Goal: Find specific page/section: Find specific page/section

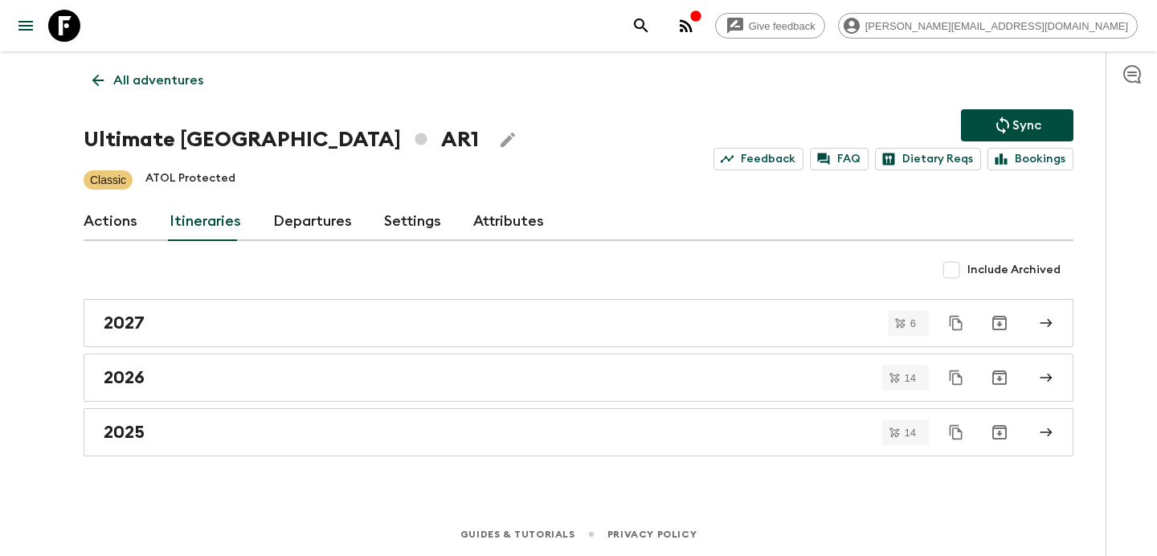
click at [123, 59] on div "All adventures Ultimate Argentina AR1 Sync Feedback FAQ Dietary Reqs Bookings C…" at bounding box center [578, 259] width 1028 height 416
click at [153, 74] on p "All adventures" at bounding box center [158, 80] width 90 height 19
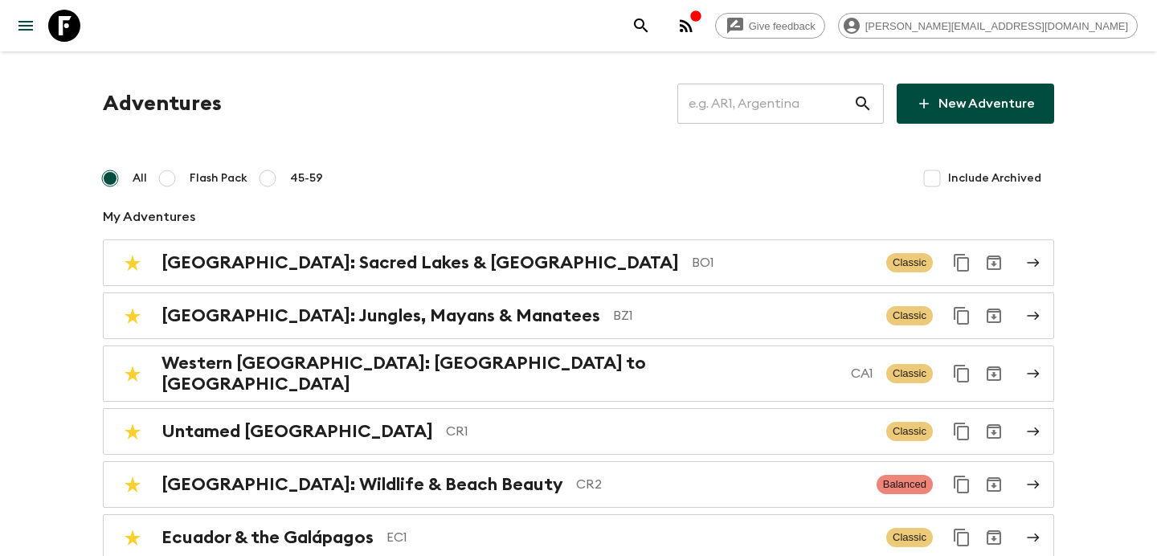
click at [768, 110] on input "text" at bounding box center [765, 103] width 176 height 45
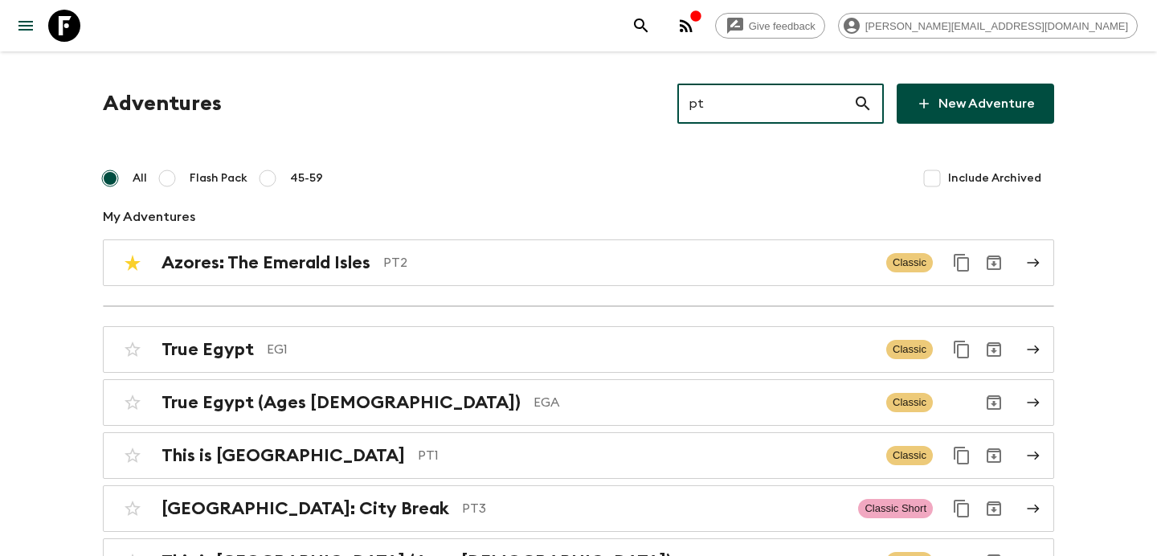
type input "pt3"
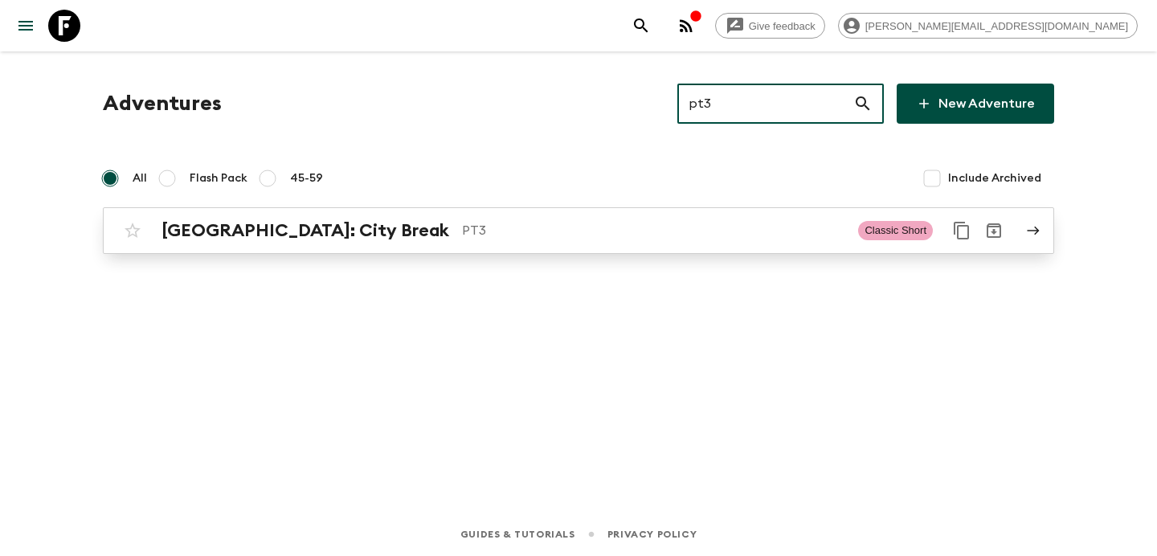
click at [512, 227] on p "PT3" at bounding box center [653, 230] width 383 height 19
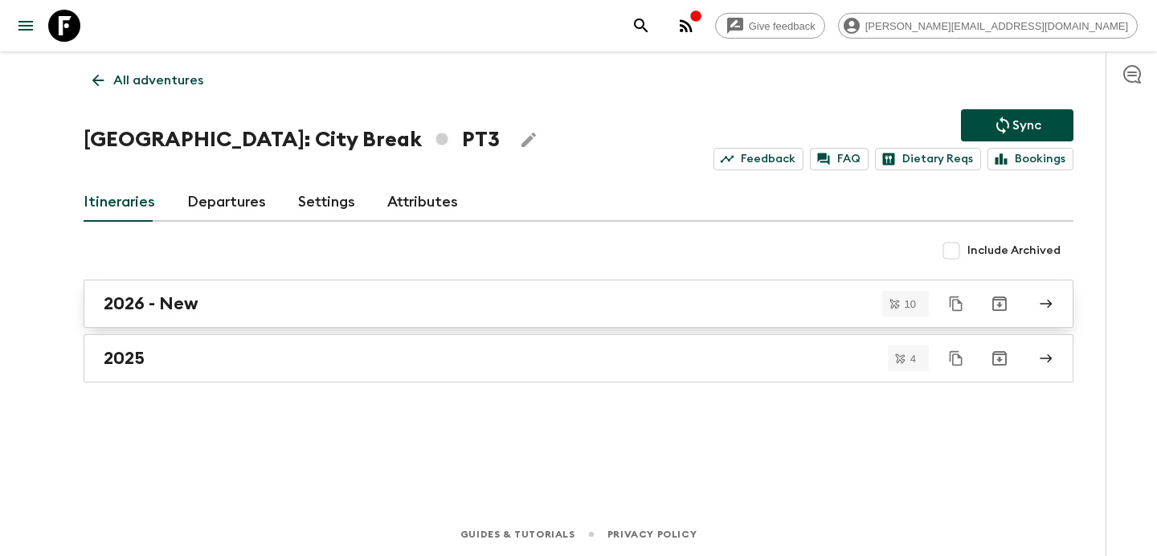
click at [322, 304] on div "2026 - New" at bounding box center [563, 303] width 919 height 21
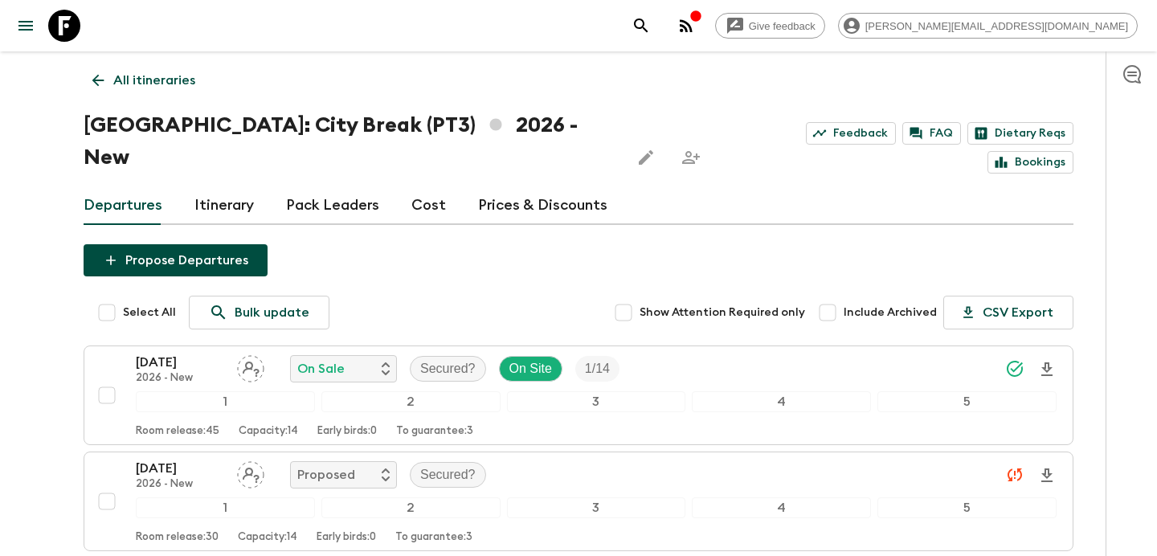
click at [185, 84] on p "All itineraries" at bounding box center [154, 80] width 82 height 19
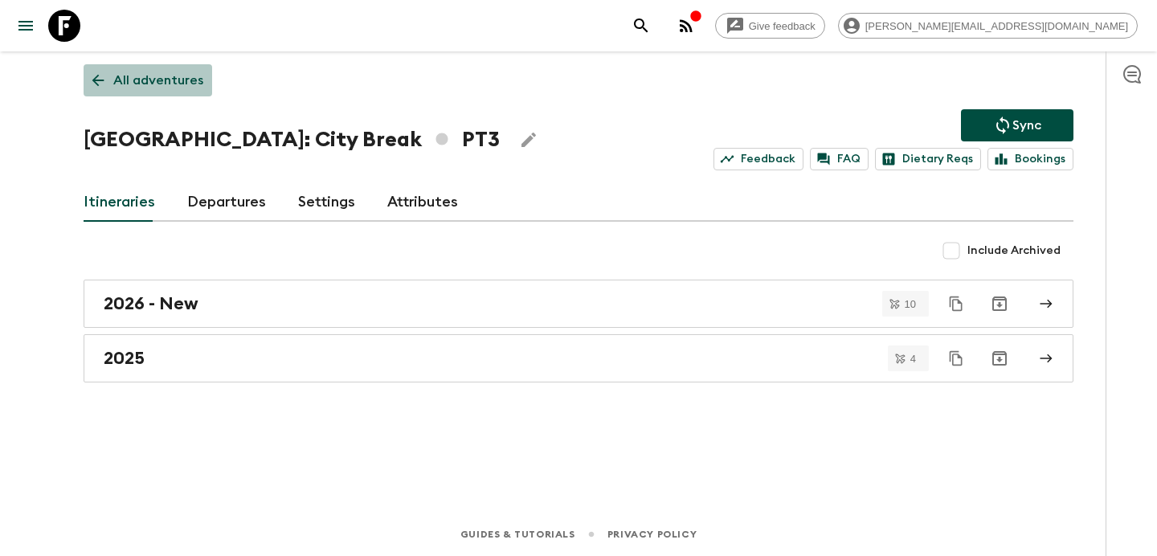
click at [185, 84] on p "All adventures" at bounding box center [158, 80] width 90 height 19
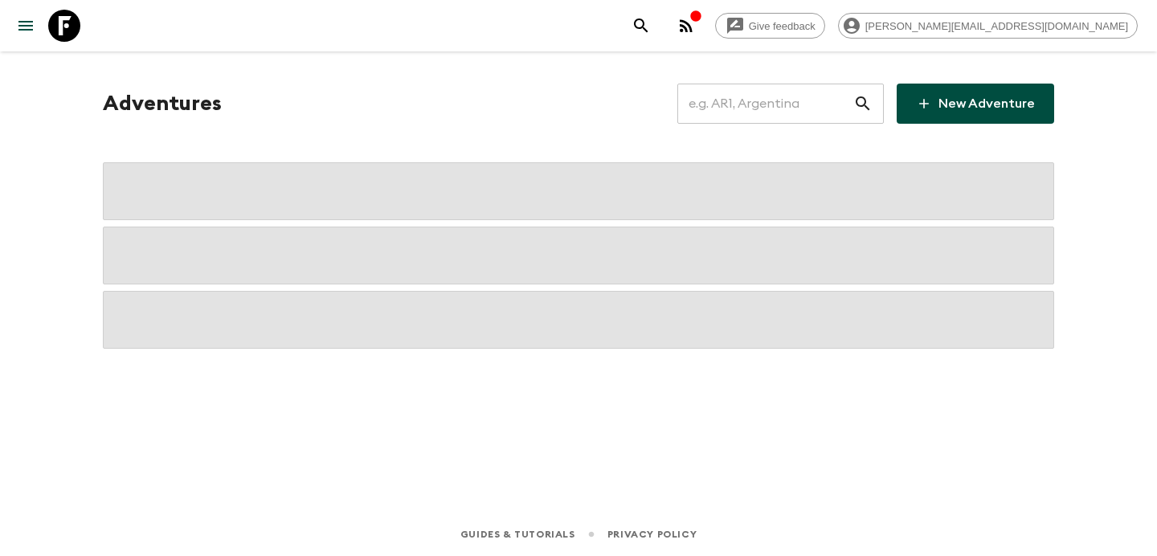
click at [776, 104] on input "text" at bounding box center [765, 103] width 176 height 45
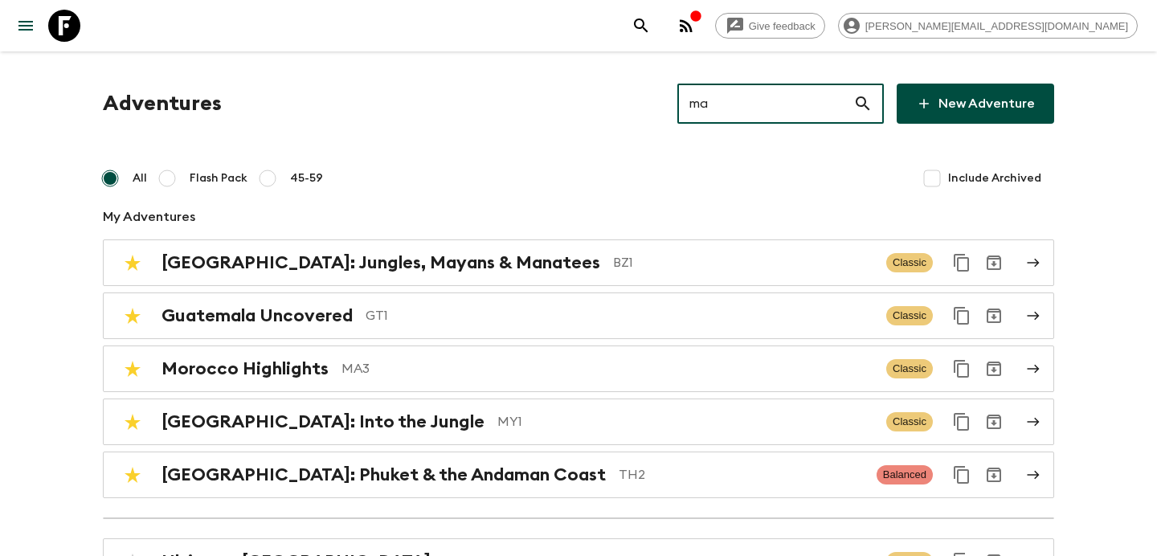
type input "ma4"
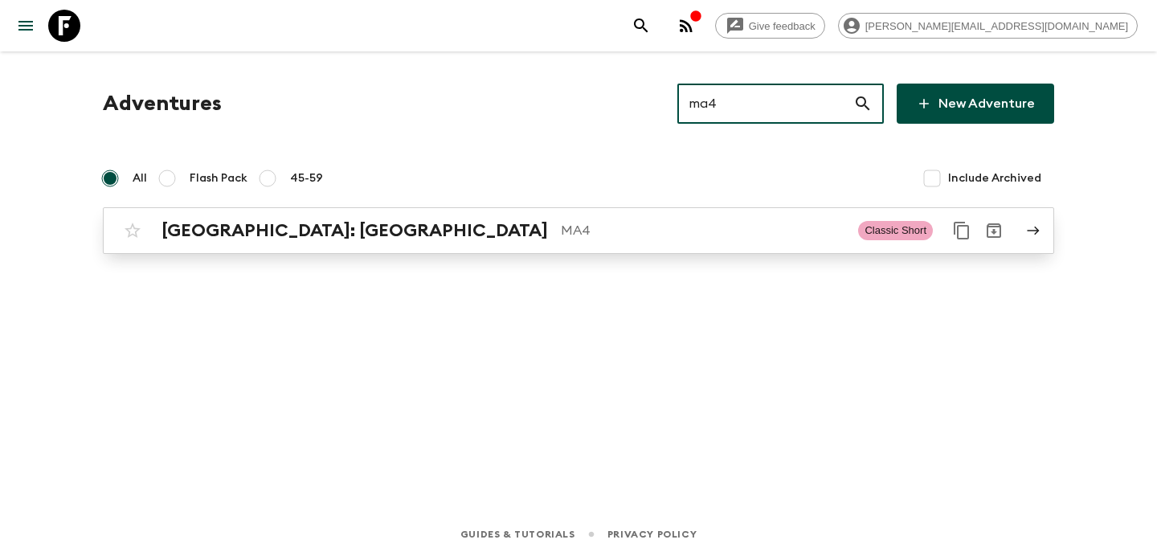
click at [561, 235] on p "MA4" at bounding box center [703, 230] width 284 height 19
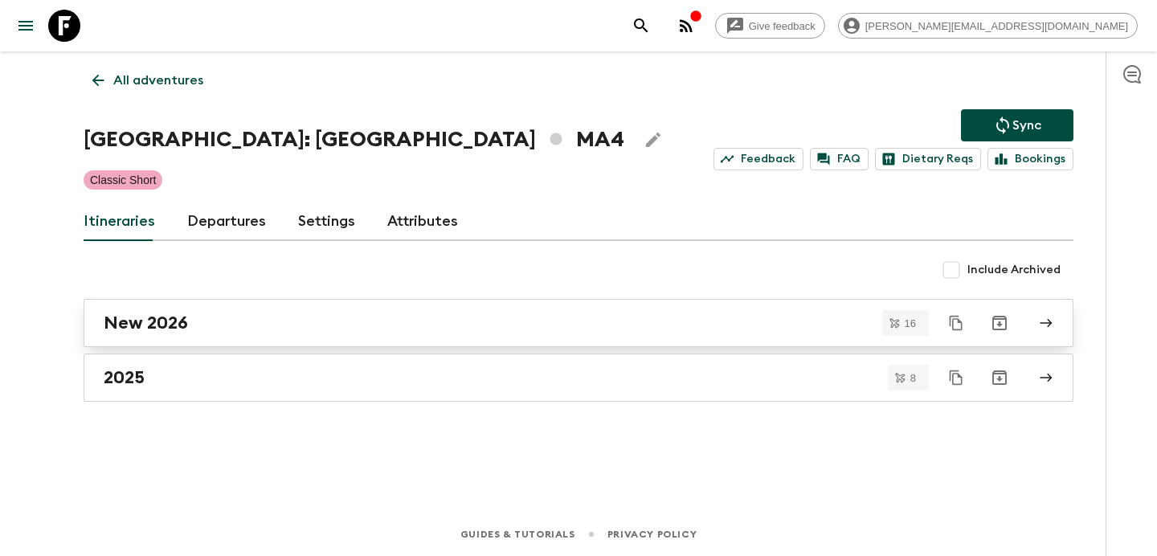
click at [437, 321] on div "New 2026" at bounding box center [563, 323] width 919 height 21
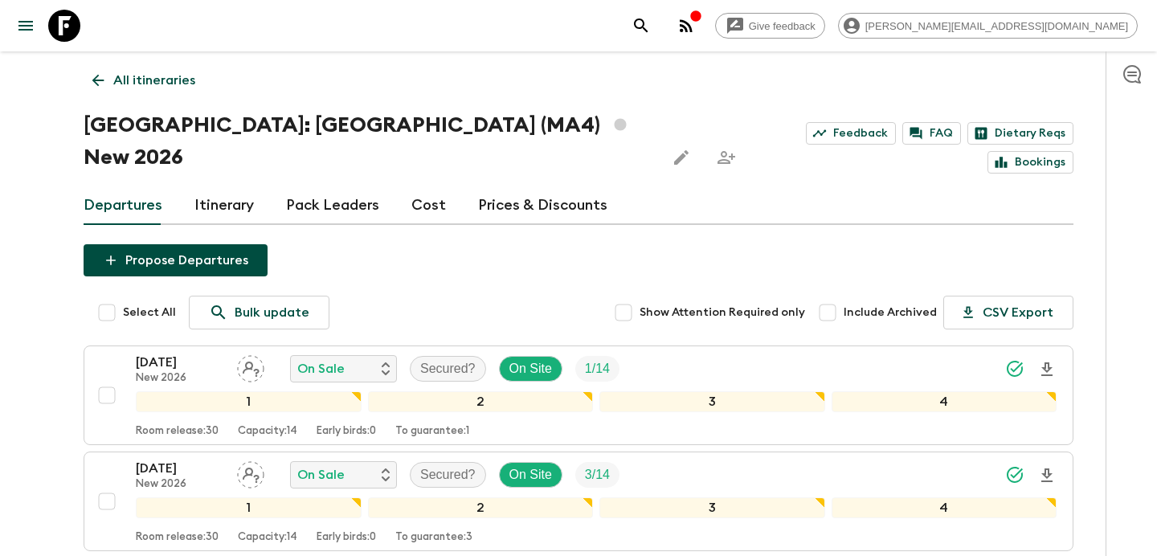
click at [169, 70] on link "All itineraries" at bounding box center [144, 80] width 121 height 32
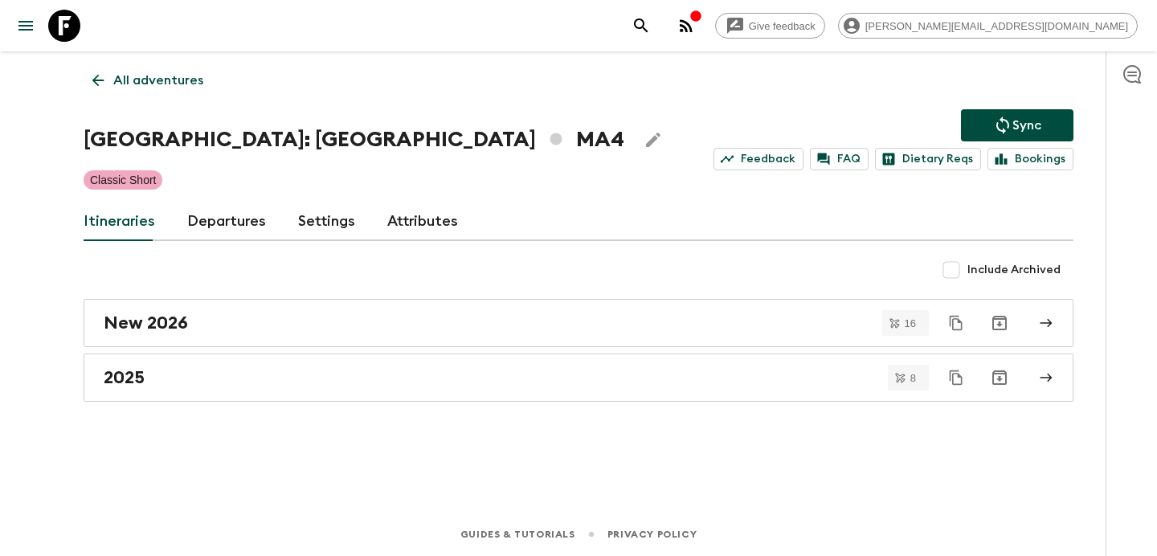
click at [169, 70] on link "All adventures" at bounding box center [148, 80] width 129 height 32
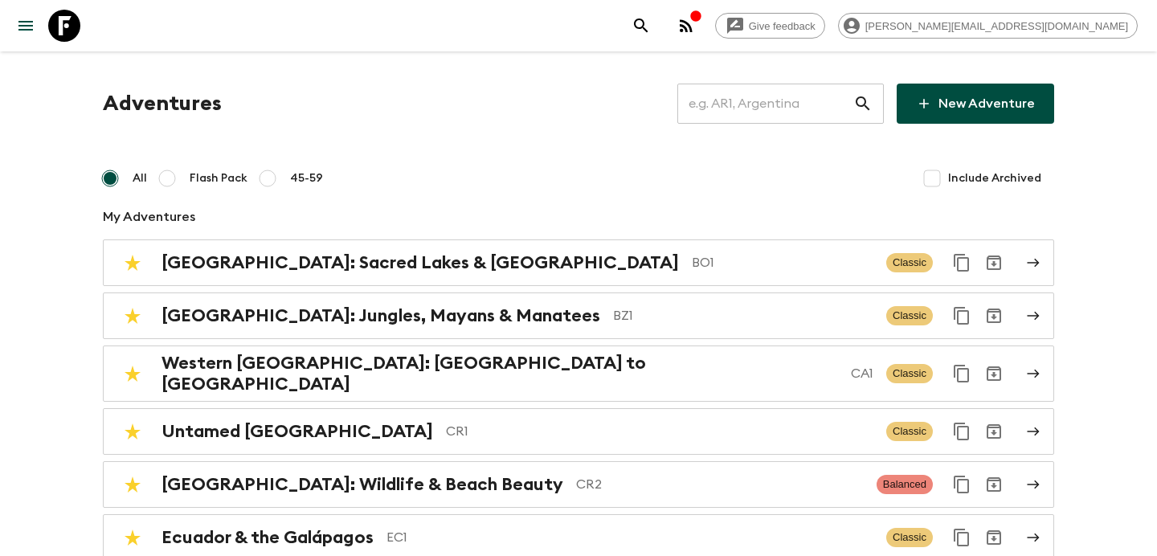
click at [758, 99] on input "text" at bounding box center [765, 103] width 176 height 45
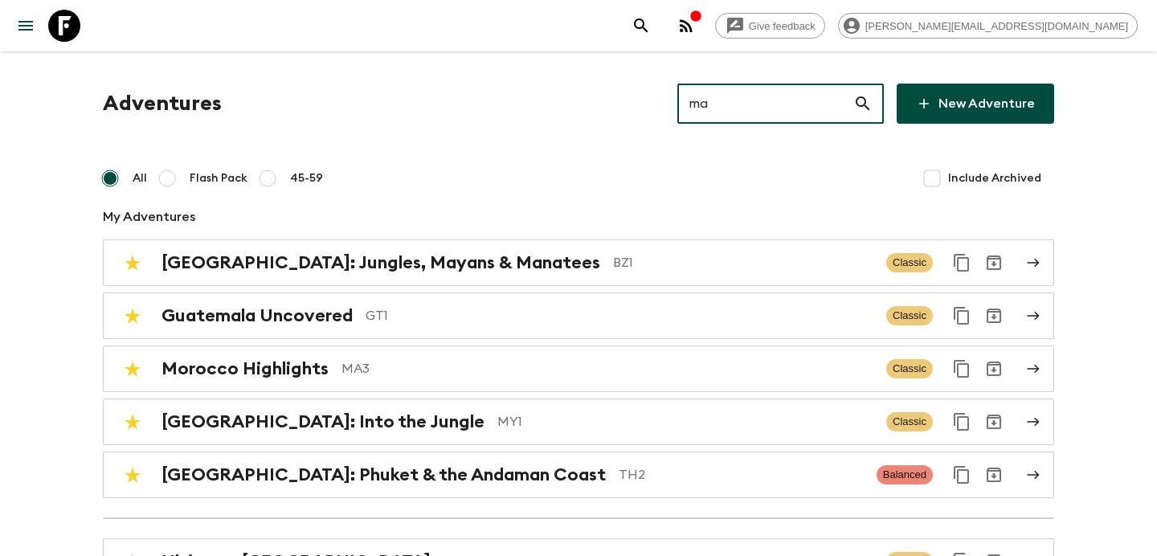
type input "ma2"
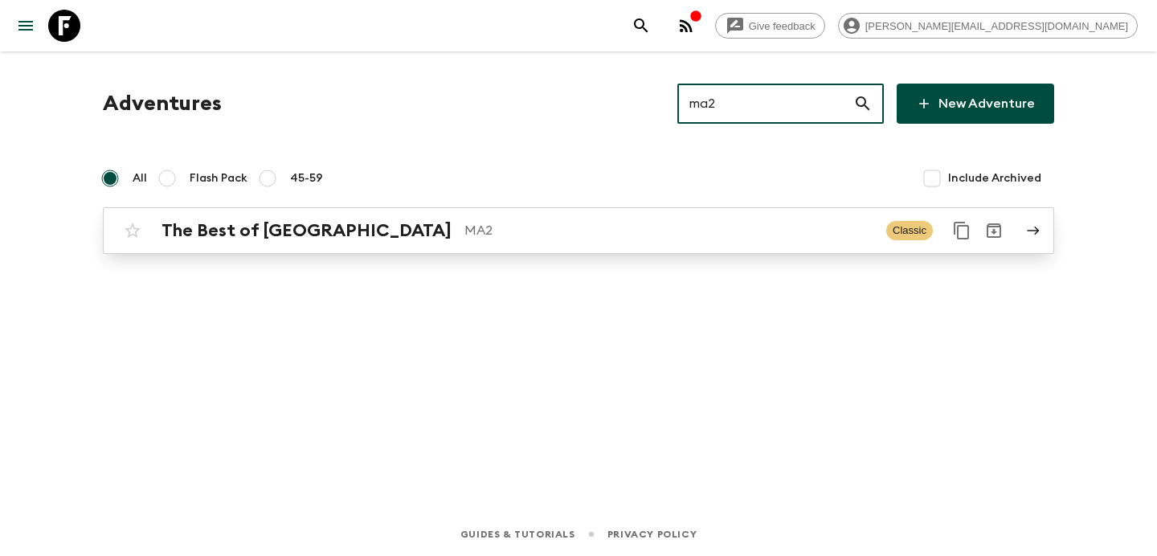
click at [550, 230] on p "MA2" at bounding box center [668, 230] width 409 height 19
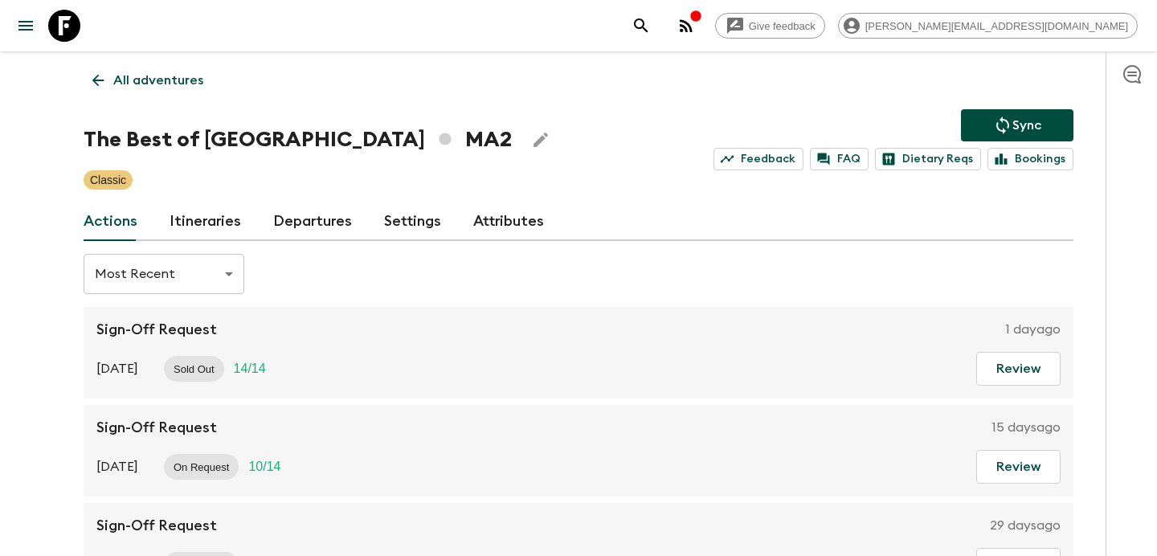
click at [235, 215] on link "Itineraries" at bounding box center [206, 221] width 72 height 39
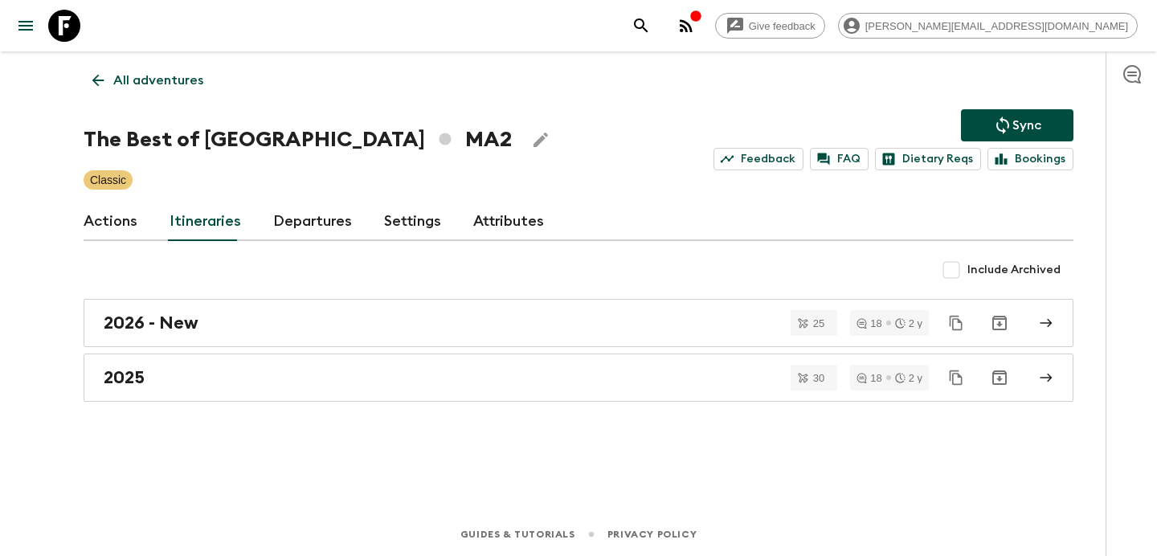
click at [177, 86] on p "All adventures" at bounding box center [158, 80] width 90 height 19
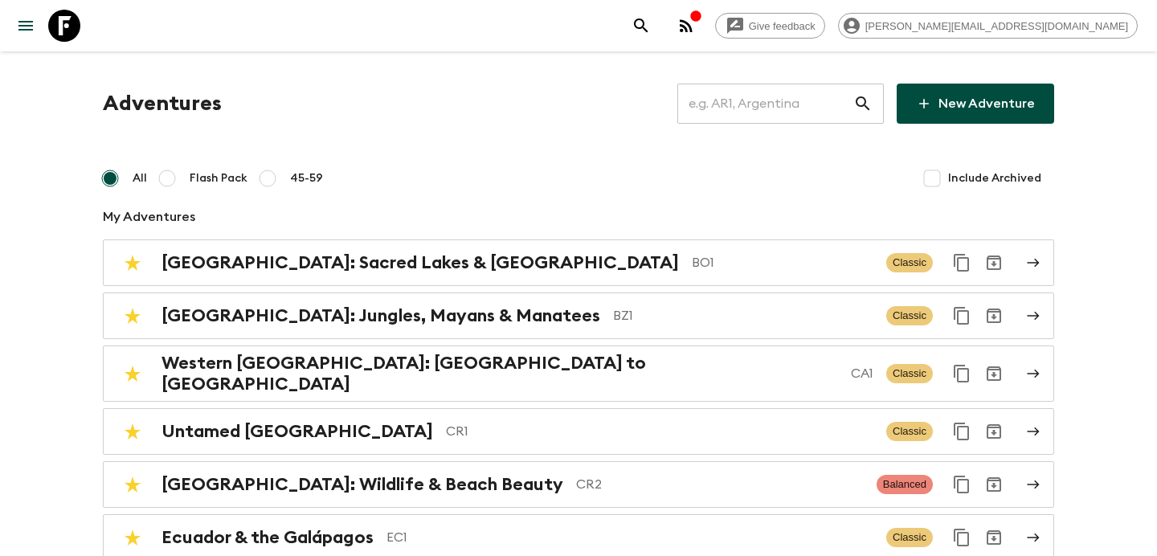
click at [791, 112] on input "text" at bounding box center [765, 103] width 176 height 45
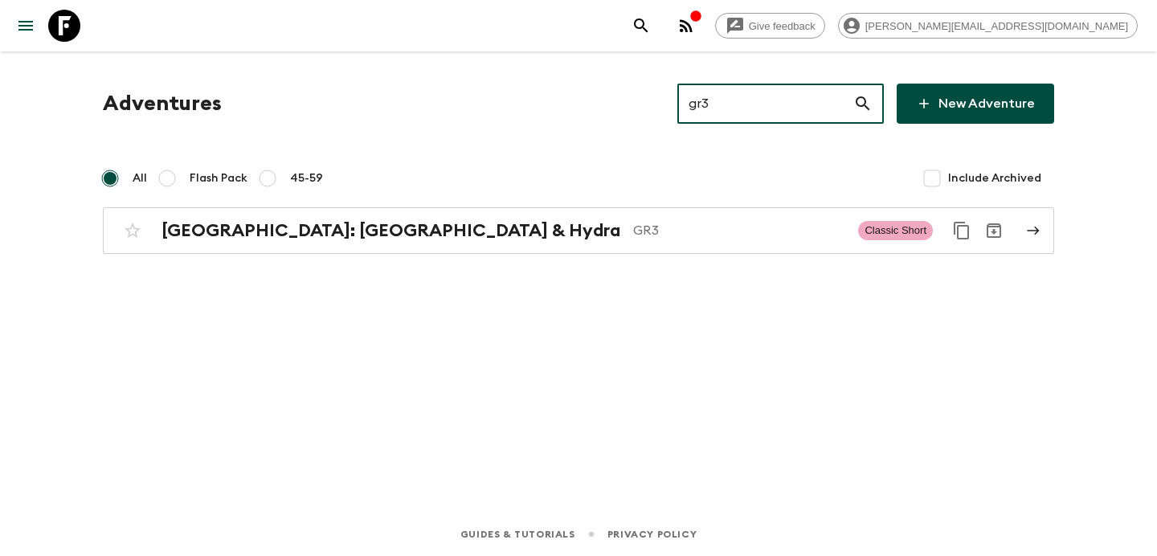
type input "gr3"
click at [501, 255] on div "Adventures gr3 ​ New Adventure All Flash Pack 45-59 Include Archived [GEOGRAPHI…" at bounding box center [578, 259] width 1028 height 416
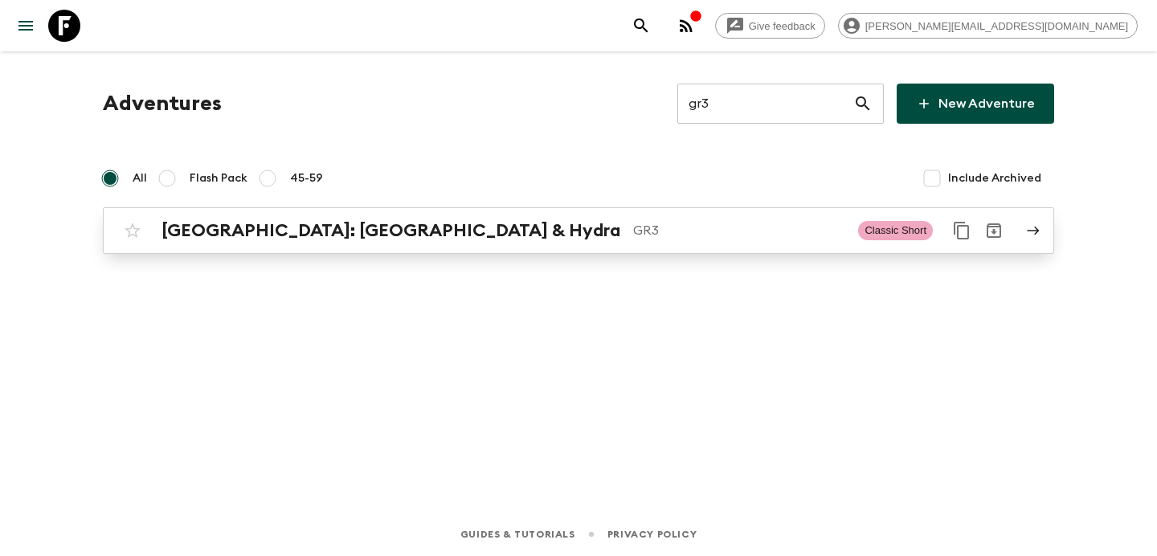
click at [633, 239] on p "GR3" at bounding box center [739, 230] width 212 height 19
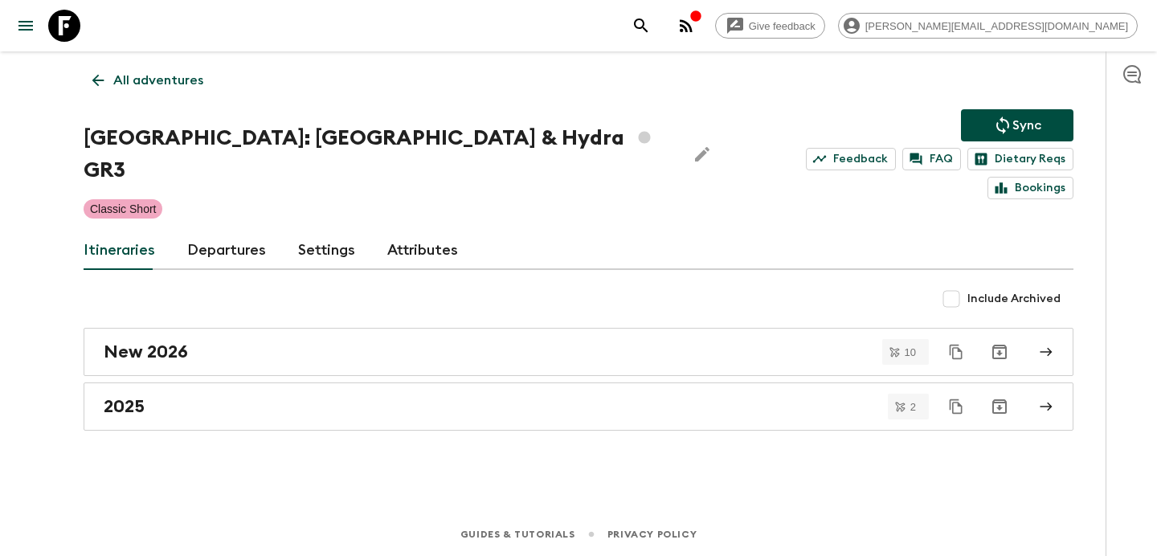
click at [191, 76] on p "All adventures" at bounding box center [158, 80] width 90 height 19
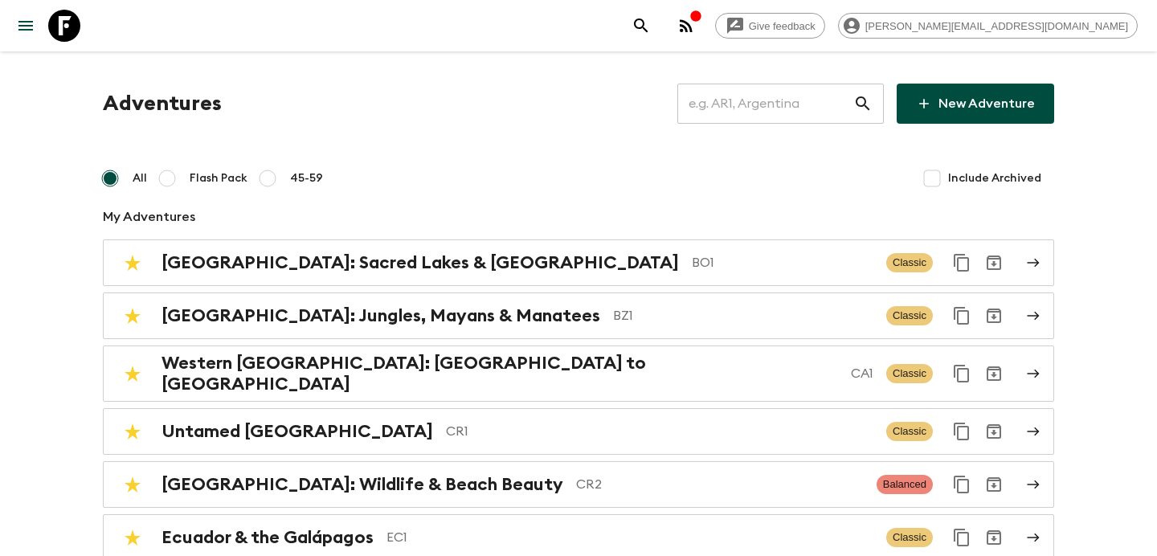
click at [754, 119] on input "text" at bounding box center [765, 103] width 176 height 45
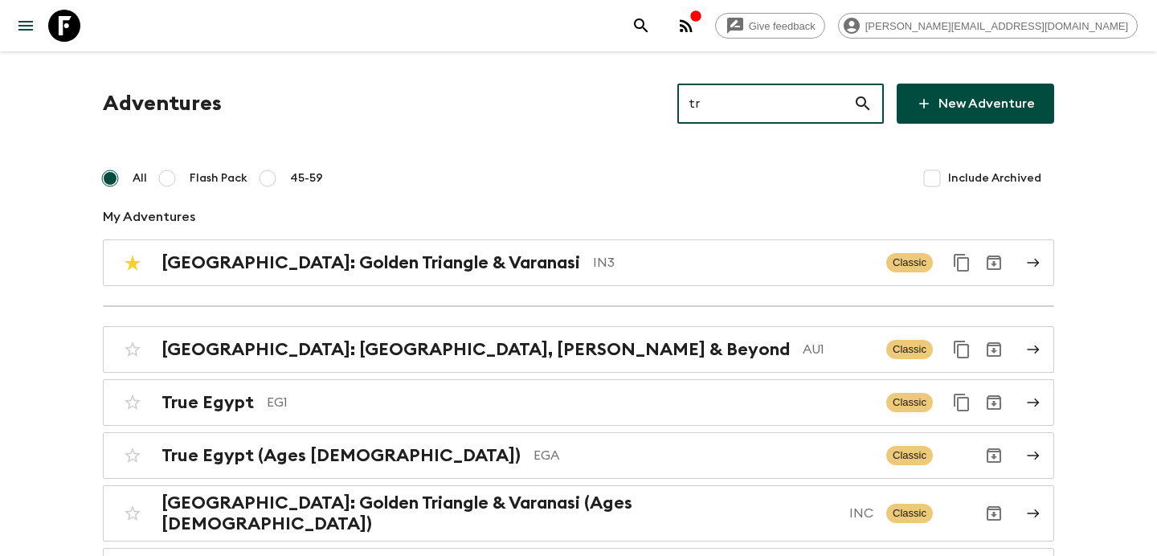
type input "tr3"
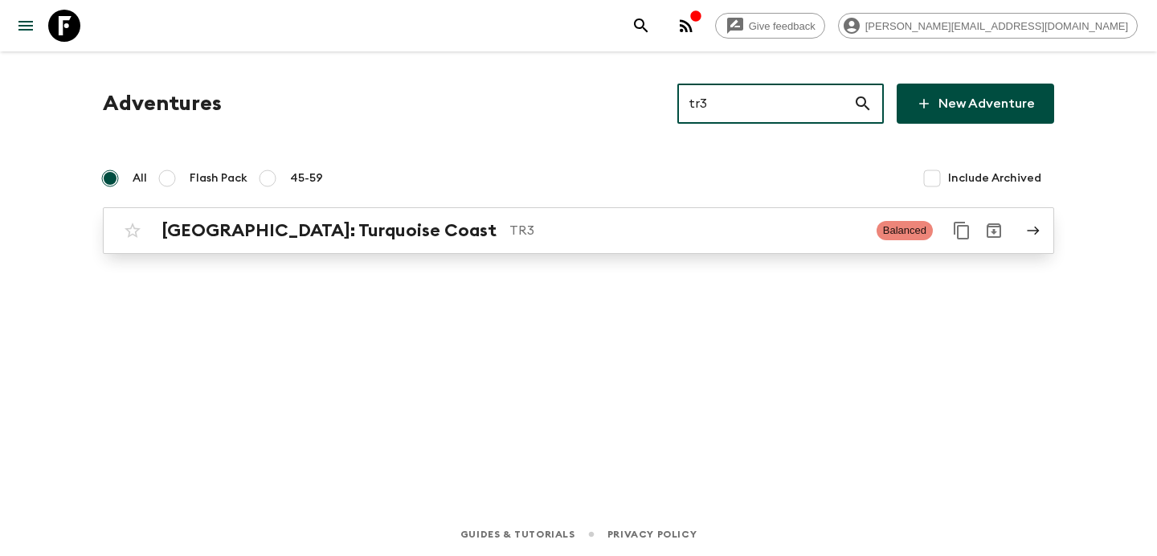
click at [513, 246] on div "[GEOGRAPHIC_DATA]: Turquoise Coast TR3 Balanced" at bounding box center [546, 231] width 861 height 32
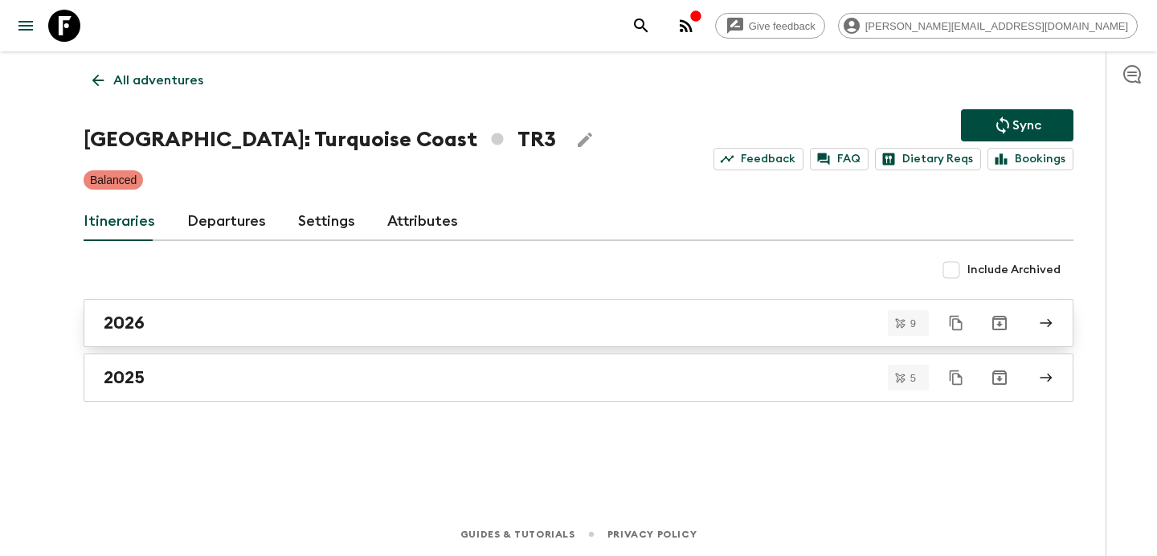
click at [439, 341] on link "2026" at bounding box center [579, 323] width 990 height 48
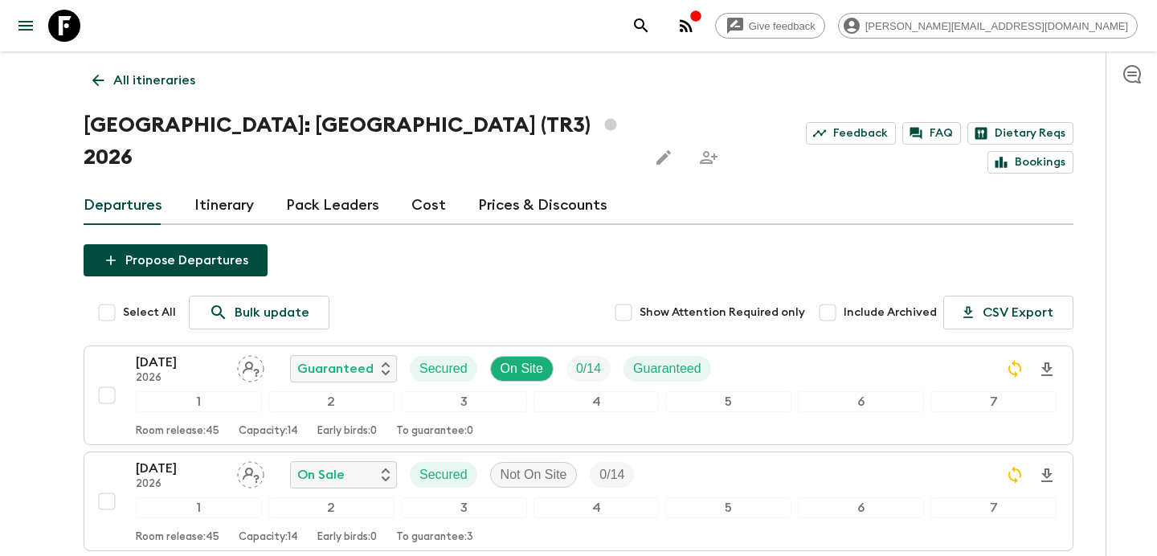
click at [133, 77] on p "All itineraries" at bounding box center [154, 80] width 82 height 19
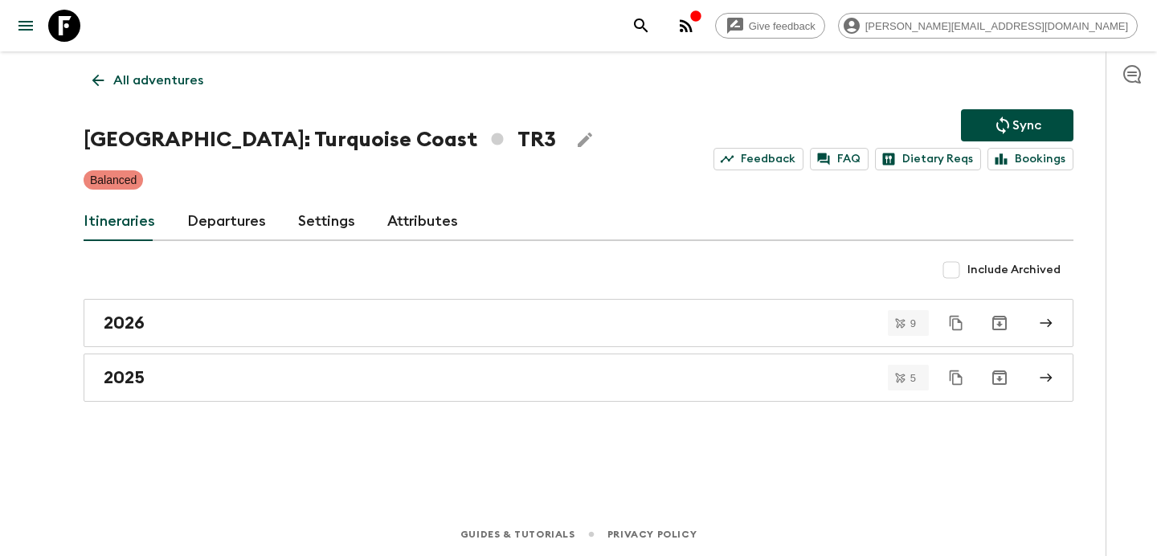
click at [189, 76] on p "All adventures" at bounding box center [158, 80] width 90 height 19
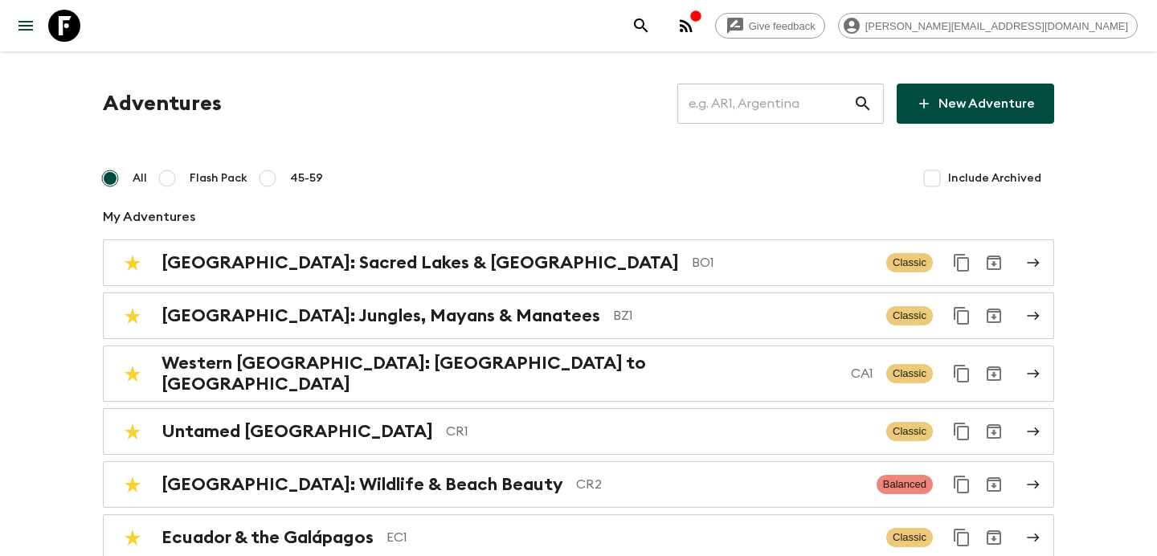
click at [774, 97] on input "text" at bounding box center [765, 103] width 176 height 45
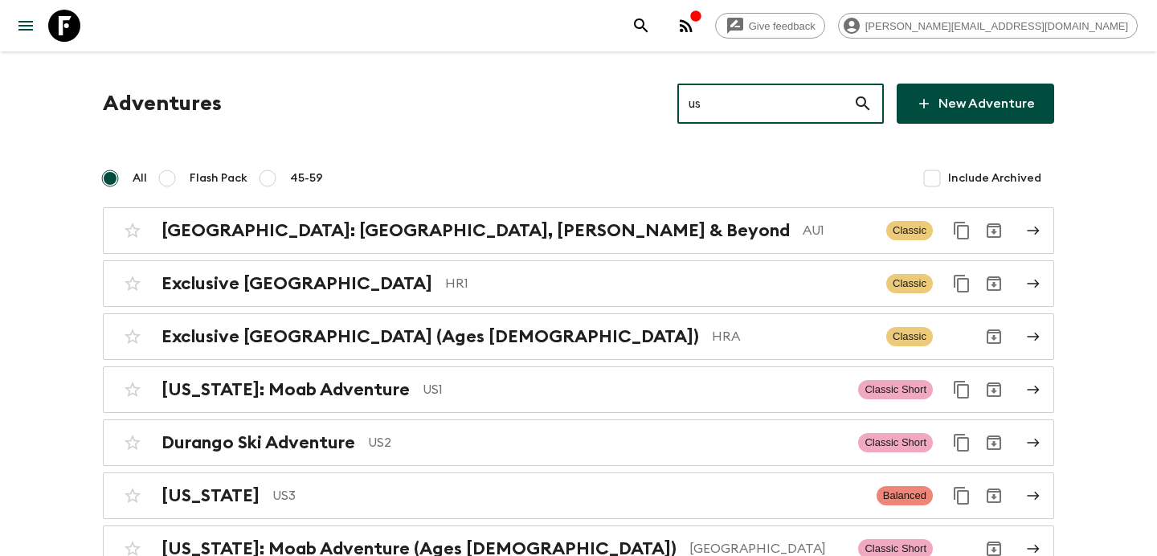
type input "us1"
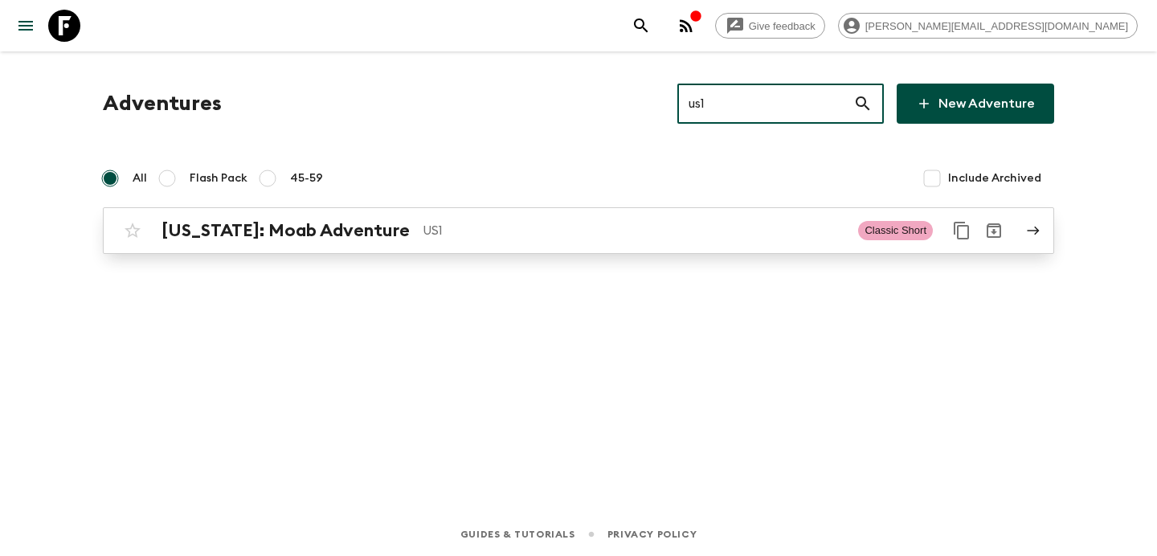
click at [572, 236] on p "US1" at bounding box center [634, 230] width 423 height 19
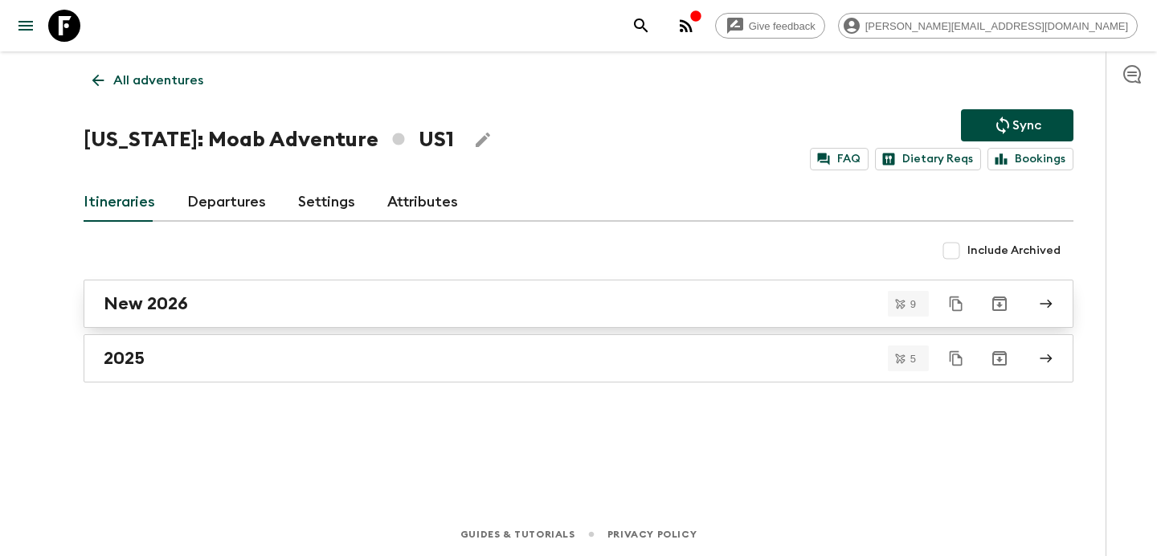
click at [514, 296] on div "New 2026" at bounding box center [563, 303] width 919 height 21
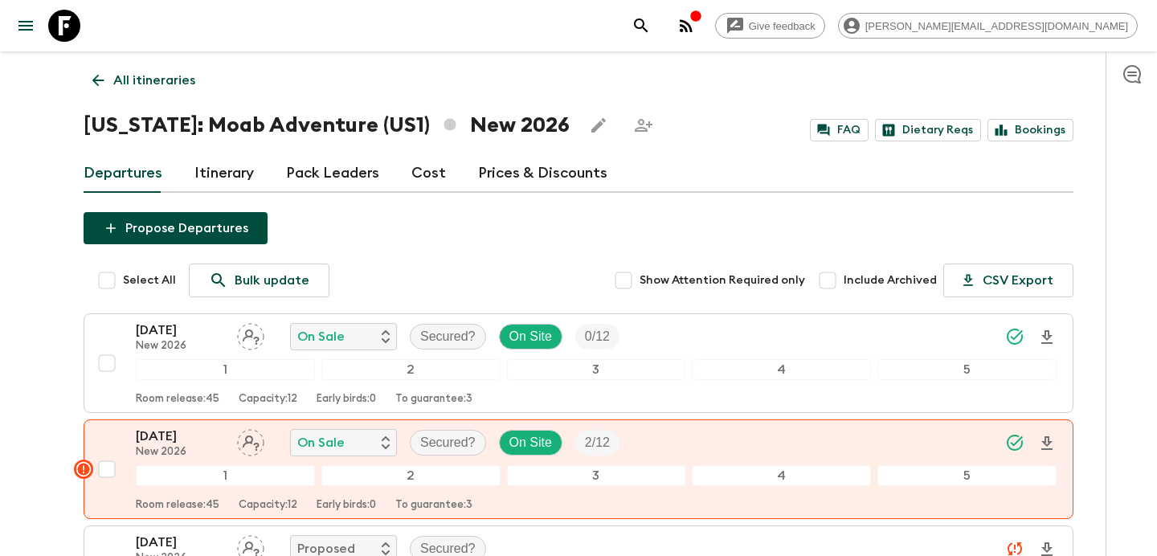
click at [161, 81] on p "All itineraries" at bounding box center [154, 80] width 82 height 19
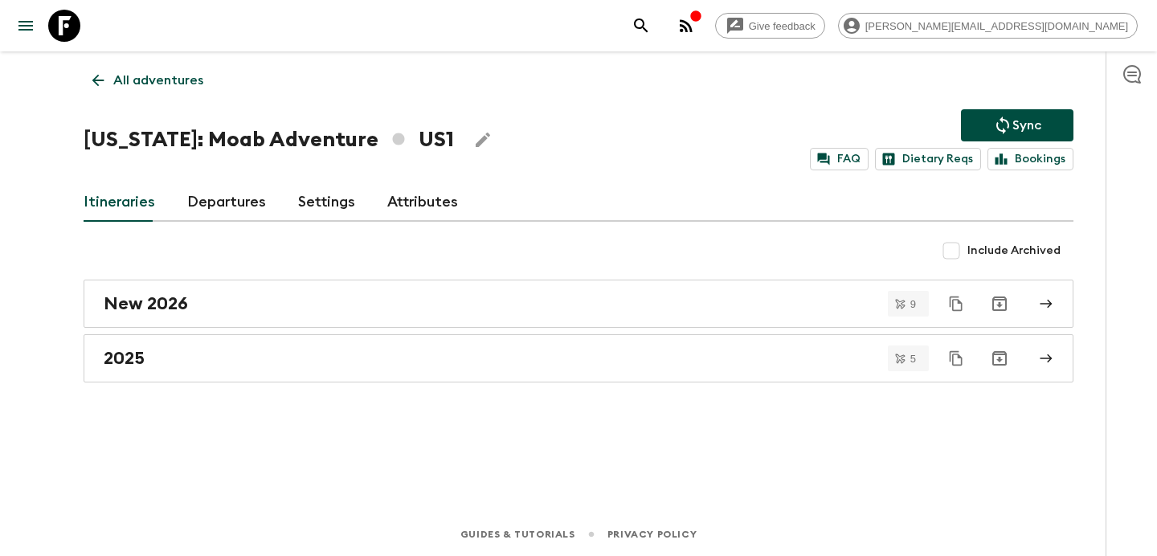
click at [181, 77] on p "All adventures" at bounding box center [158, 80] width 90 height 19
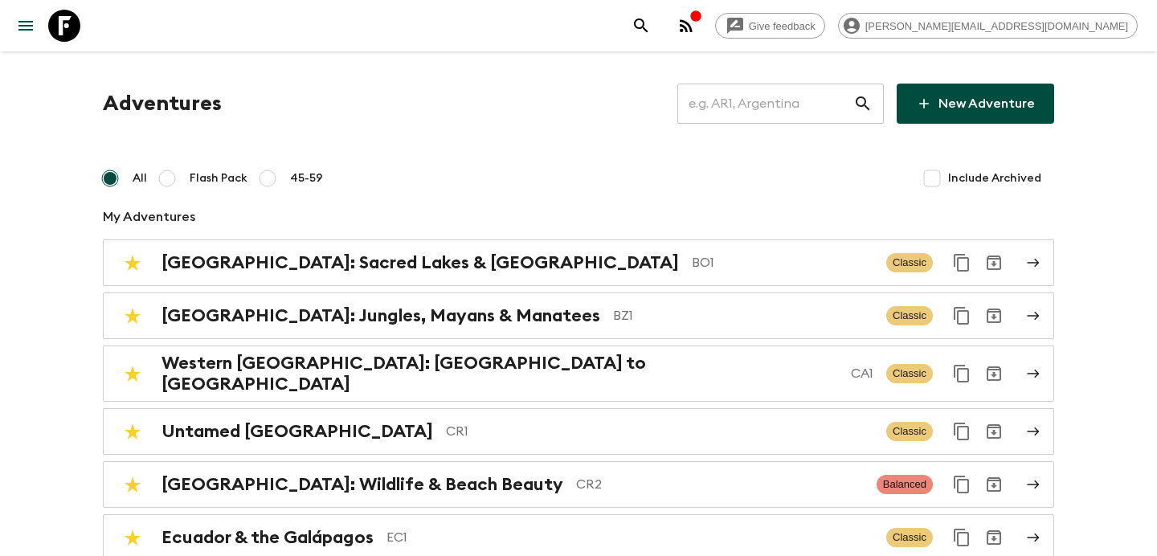
click at [750, 100] on input "text" at bounding box center [765, 103] width 176 height 45
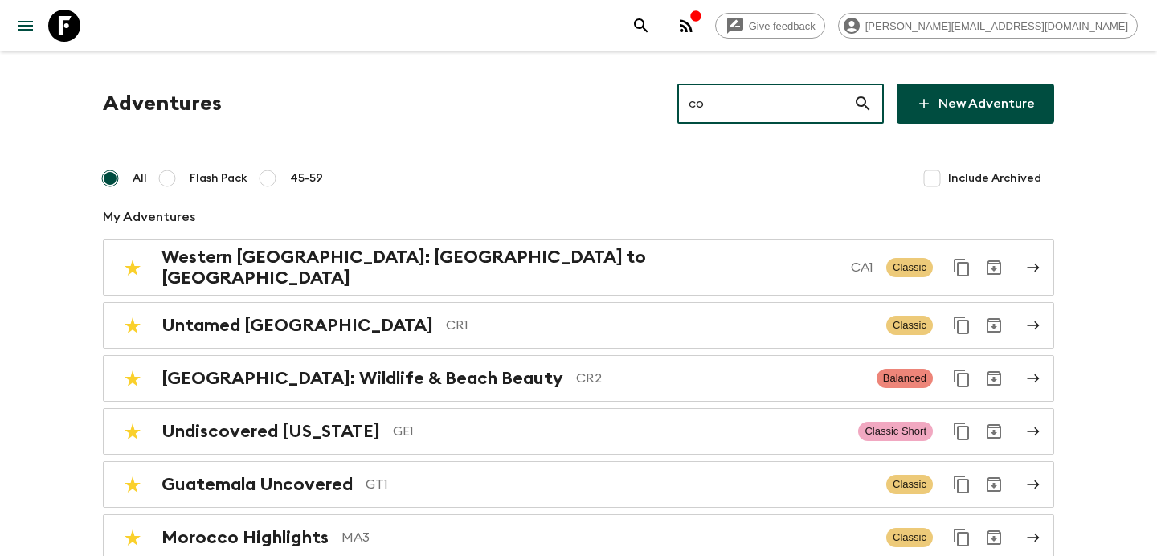
type input "co2"
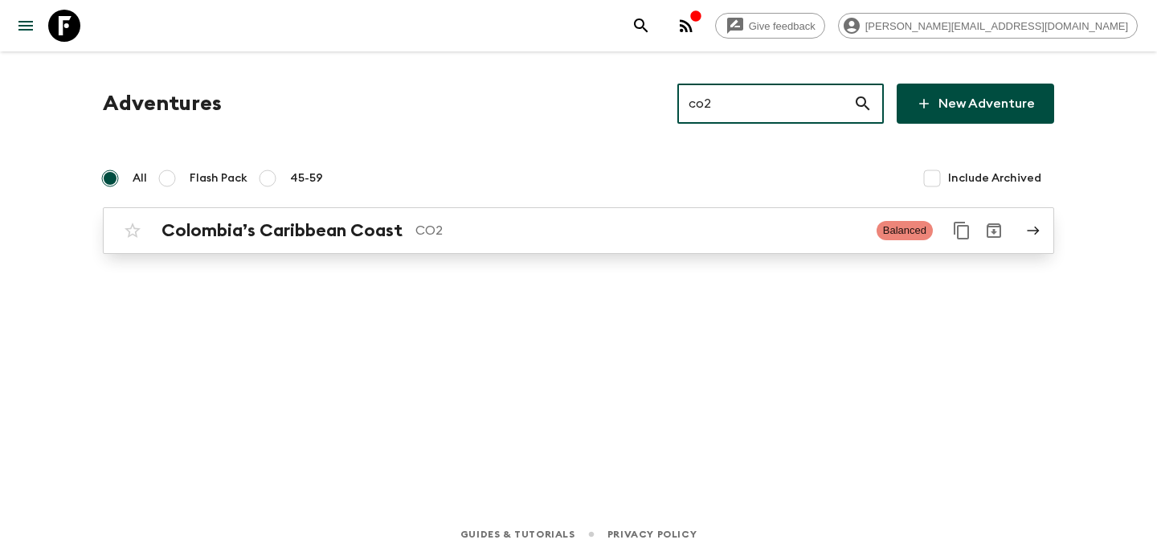
click at [570, 230] on p "CO2" at bounding box center [639, 230] width 448 height 19
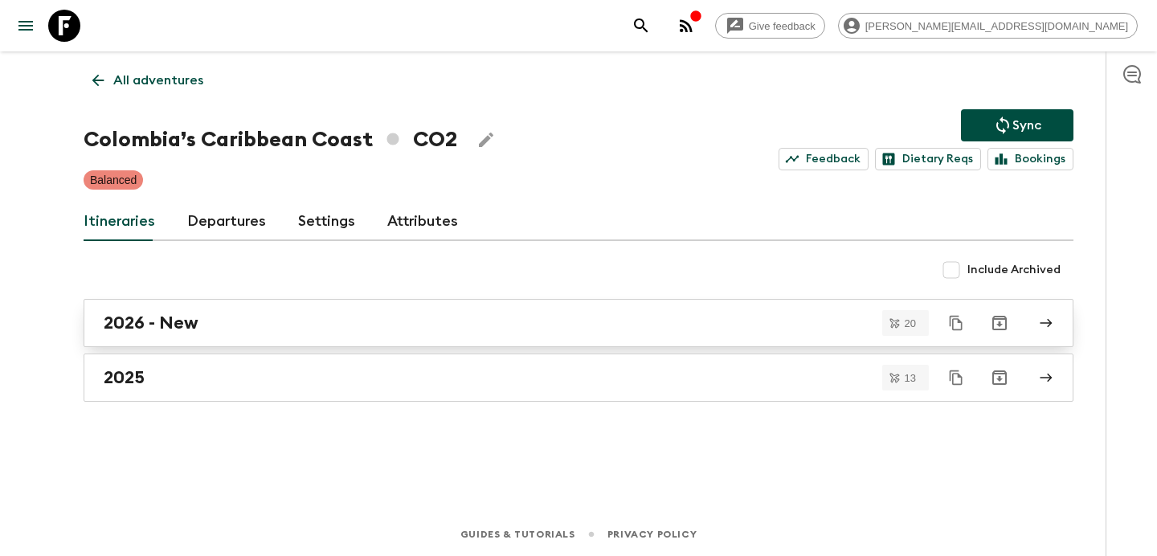
click at [545, 308] on link "2026 - New" at bounding box center [579, 323] width 990 height 48
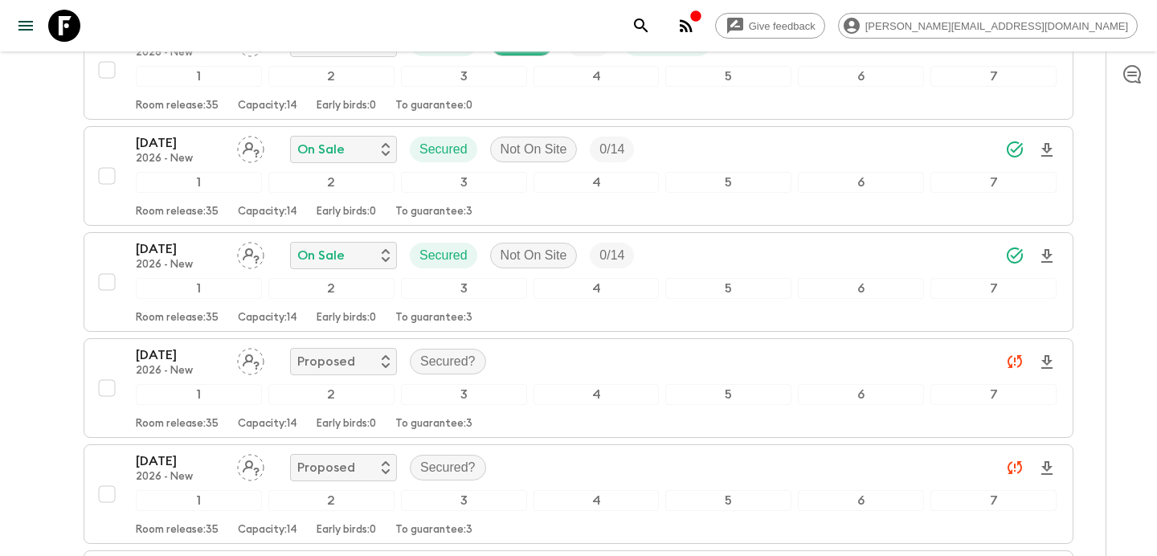
scroll to position [929, 0]
click at [702, 25] on div "button" at bounding box center [695, 18] width 13 height 16
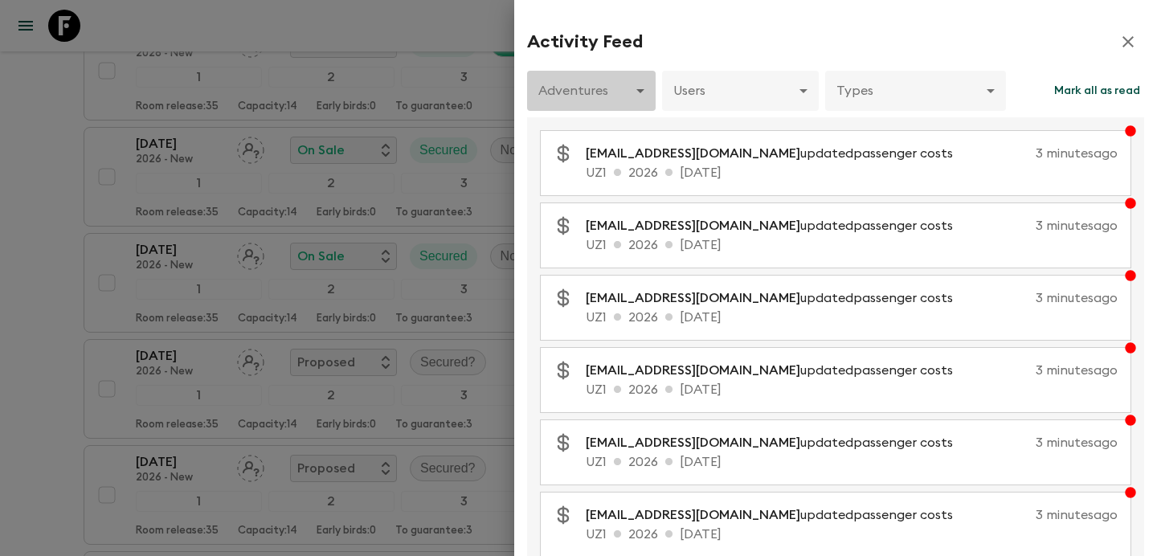
click at [630, 83] on body "Give feedback [PERSON_NAME][EMAIL_ADDRESS][DOMAIN_NAME] All itineraries Colombi…" at bounding box center [578, 358] width 1157 height 2574
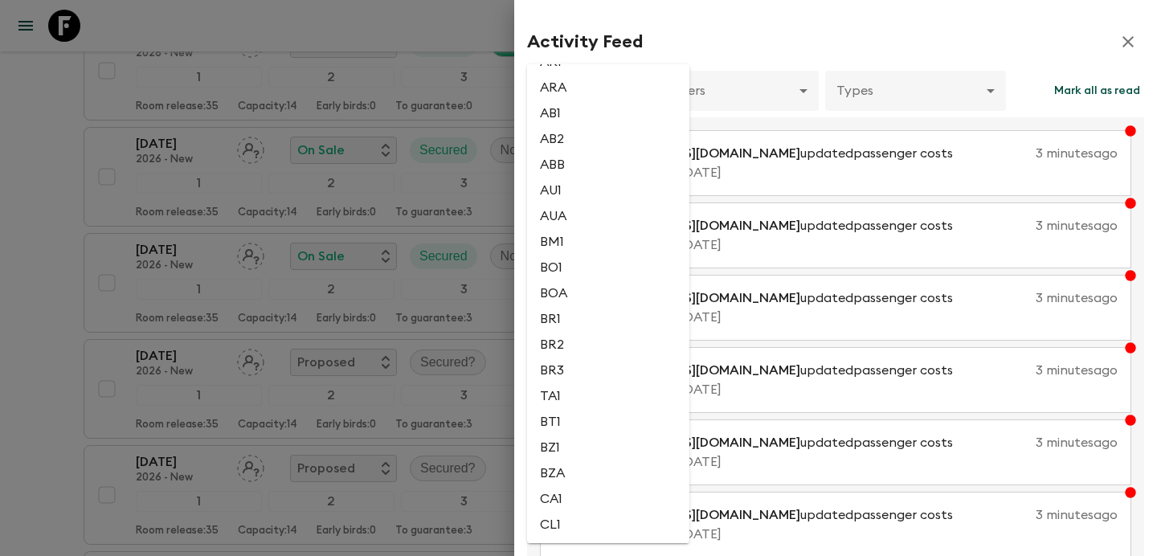
scroll to position [291, 0]
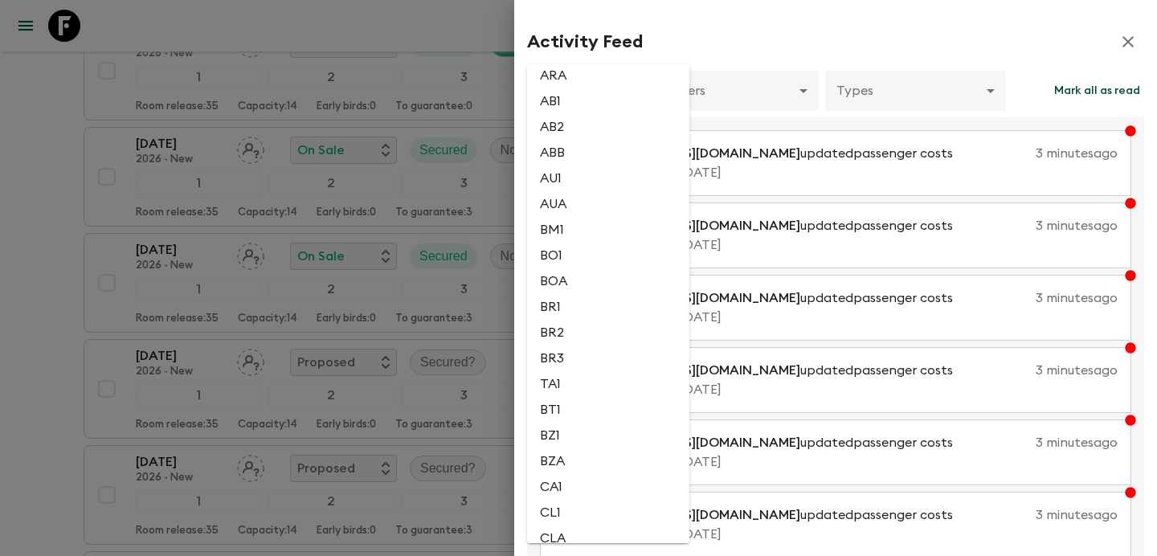
click at [583, 239] on li "BM1" at bounding box center [608, 230] width 162 height 26
type input "bf1fcc3f-7151-4a0a-94f4-fb6b0ca60a76"
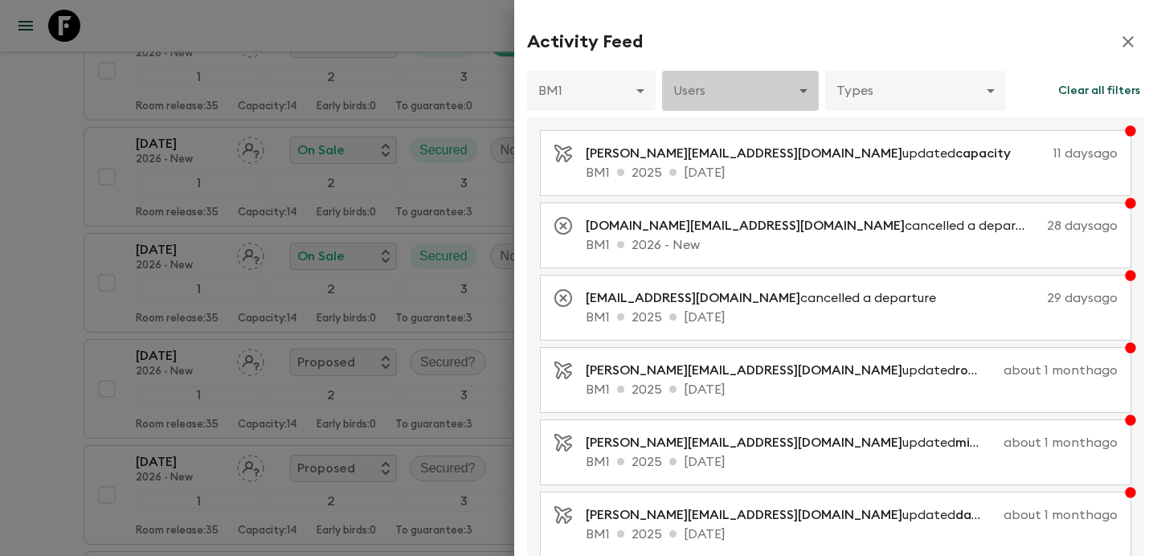
click at [763, 98] on body "Give feedback [PERSON_NAME][EMAIL_ADDRESS][DOMAIN_NAME] All itineraries Colombi…" at bounding box center [578, 358] width 1157 height 2574
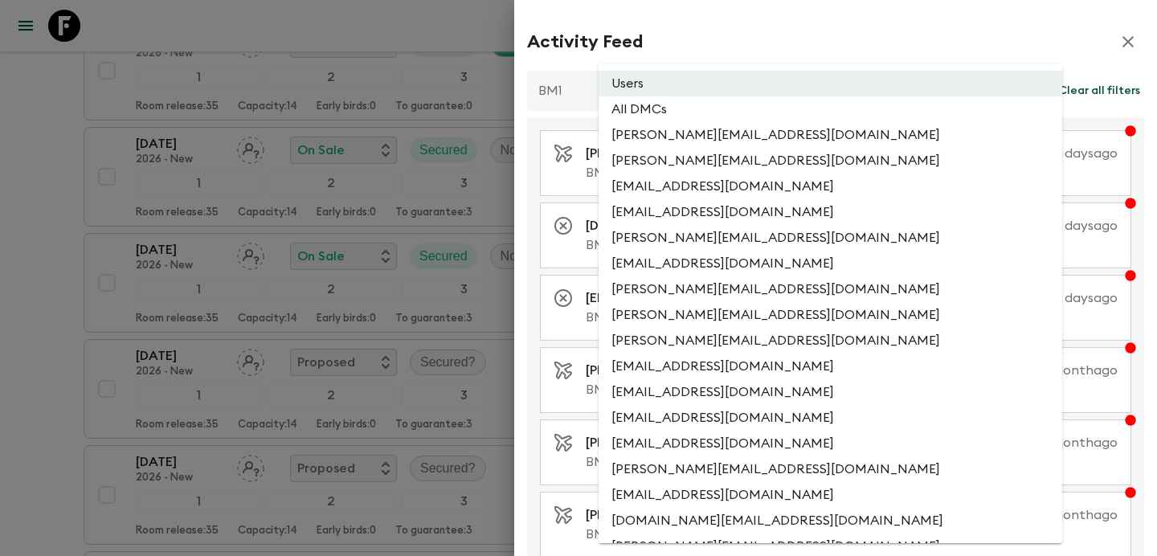
click at [759, 114] on li "All DMCs" at bounding box center [831, 109] width 464 height 26
type input "EXTERNAL_ONLY"
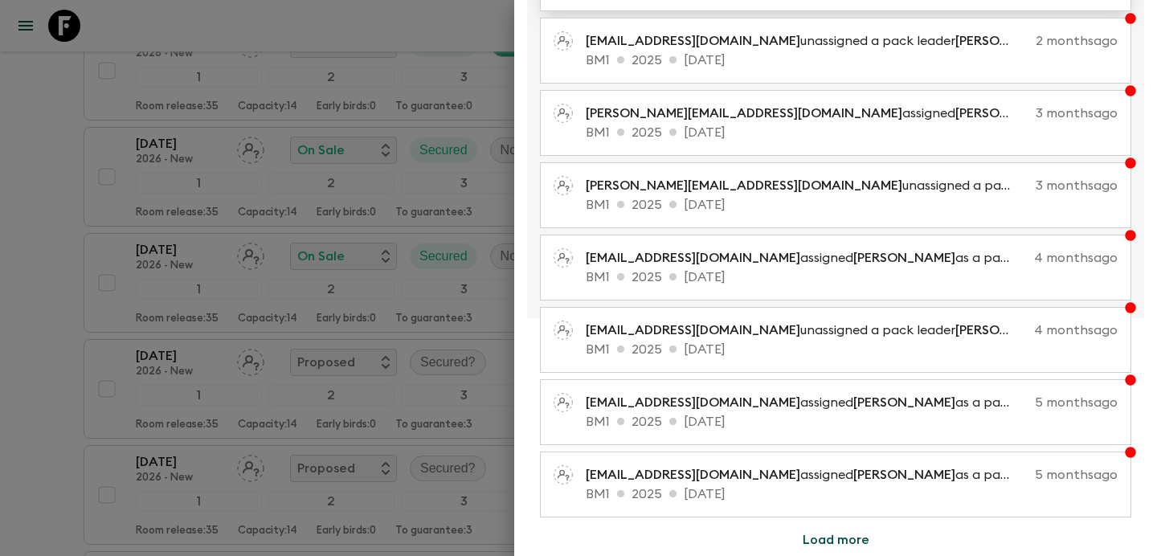
scroll to position [0, 0]
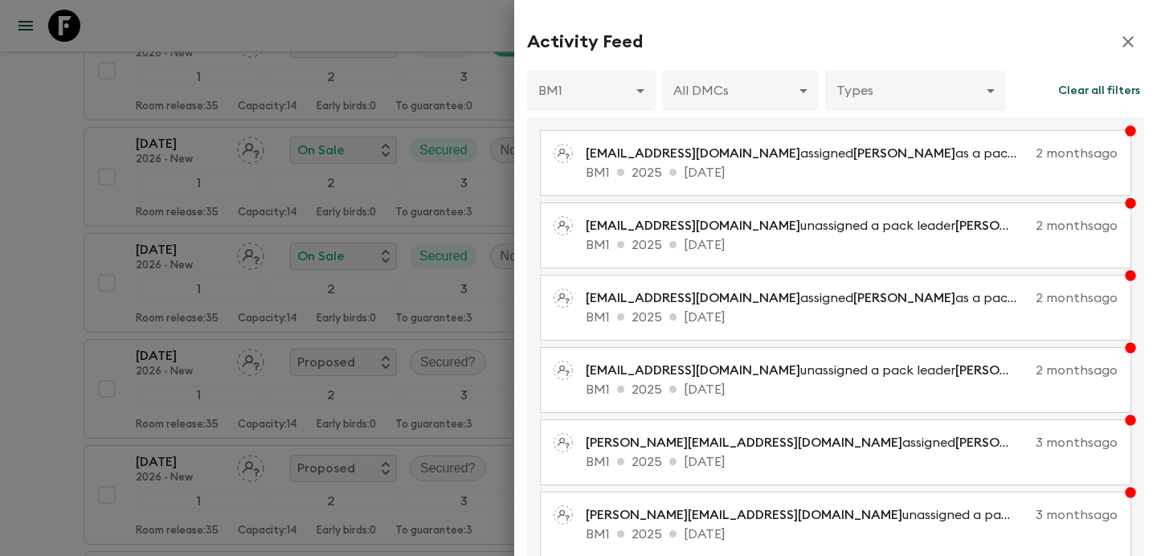
click at [243, 116] on div at bounding box center [578, 278] width 1157 height 556
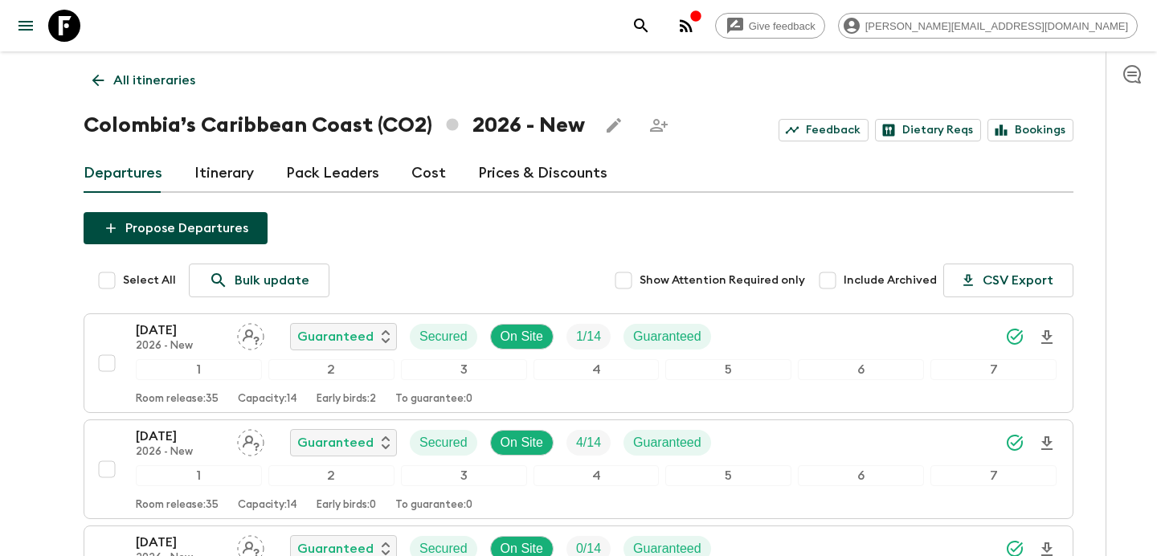
click at [149, 88] on p "All itineraries" at bounding box center [154, 80] width 82 height 19
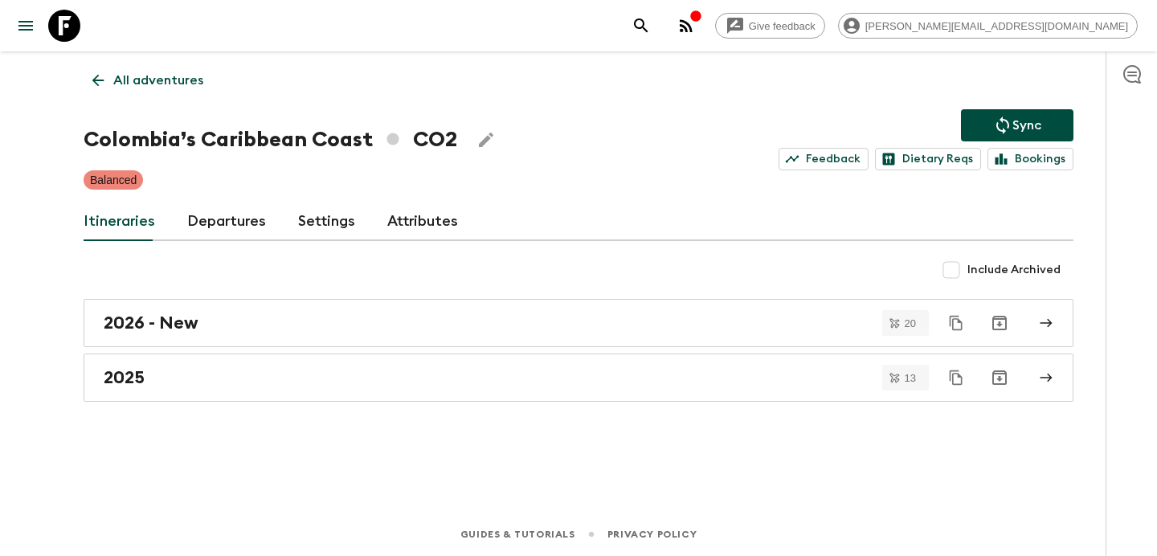
click at [149, 88] on p "All adventures" at bounding box center [158, 80] width 90 height 19
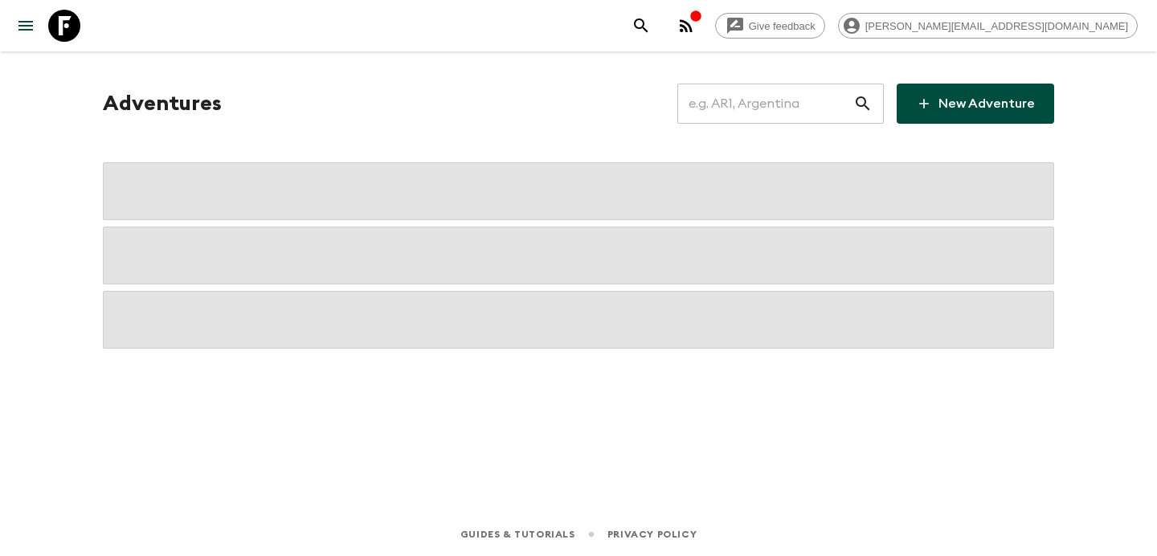
click at [800, 108] on input "text" at bounding box center [765, 103] width 176 height 45
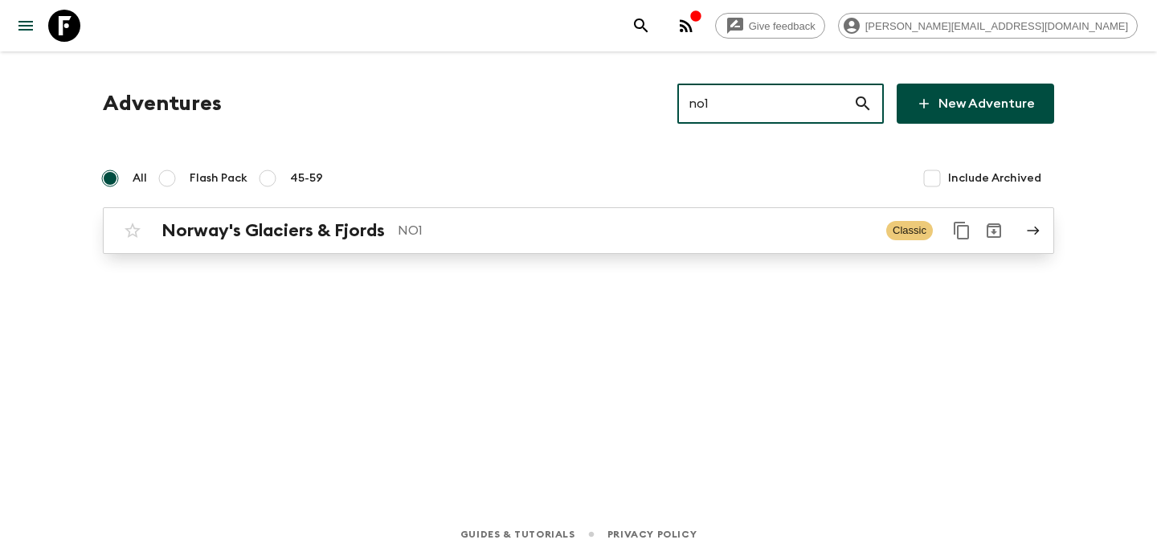
type input "no1"
click at [721, 243] on div "Norway's Glaciers & Fjords NO1 Classic" at bounding box center [546, 231] width 861 height 32
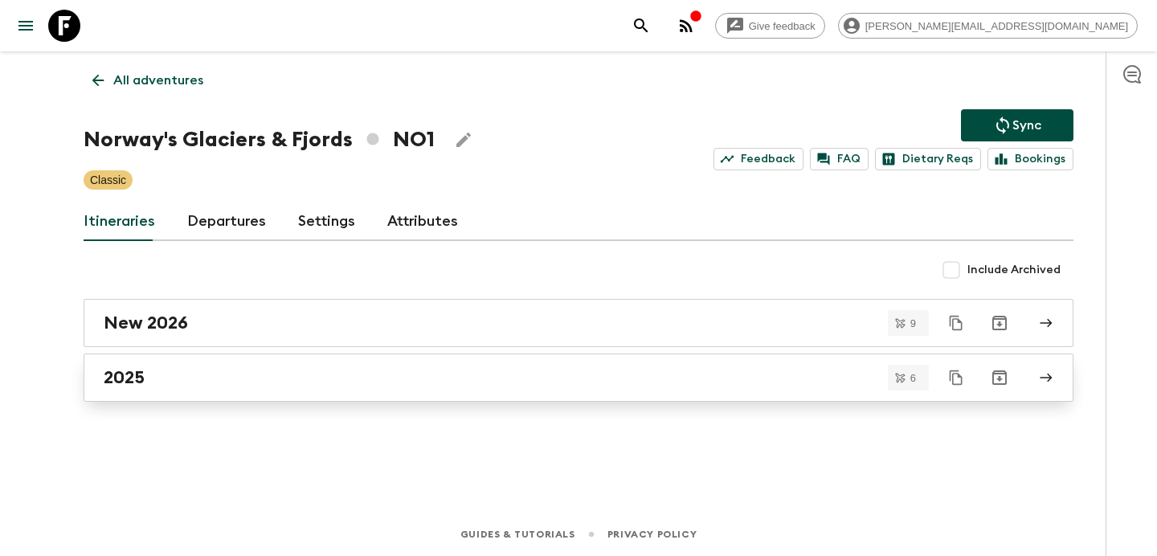
click at [270, 382] on div "2025" at bounding box center [563, 377] width 919 height 21
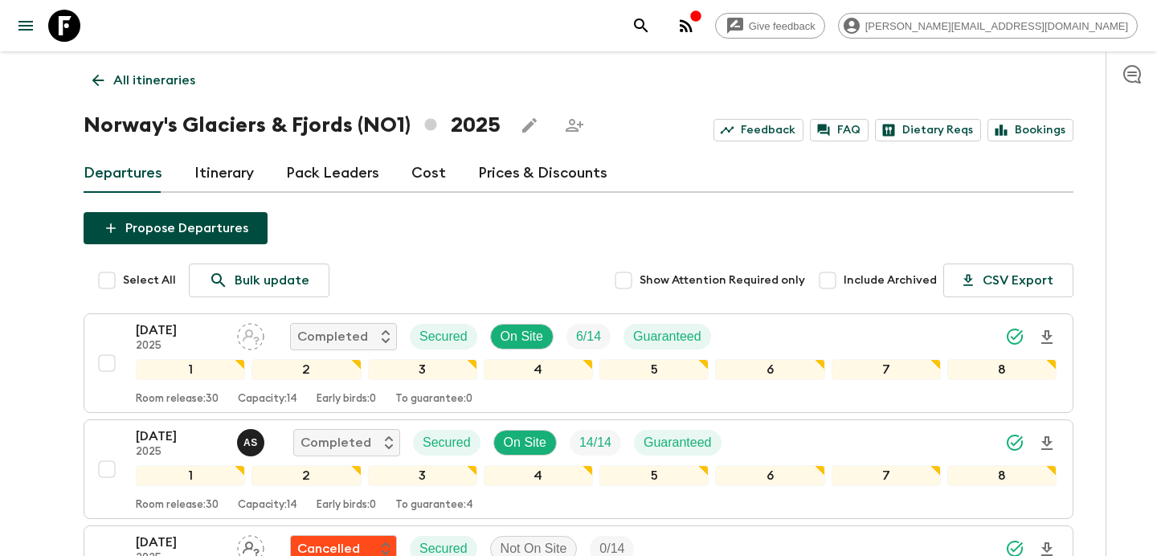
click at [840, 285] on input "Include Archived" at bounding box center [827, 280] width 32 height 32
click at [832, 285] on input "Include Archived" at bounding box center [827, 280] width 32 height 32
checkbox input "false"
click at [149, 76] on p "All itineraries" at bounding box center [154, 80] width 82 height 19
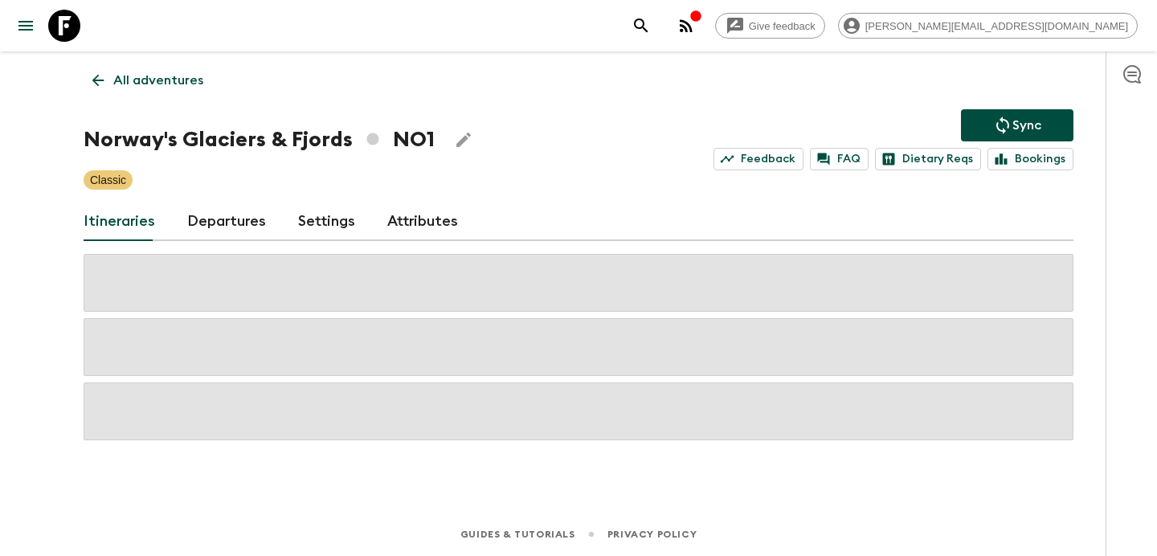
click at [174, 79] on p "All adventures" at bounding box center [158, 80] width 90 height 19
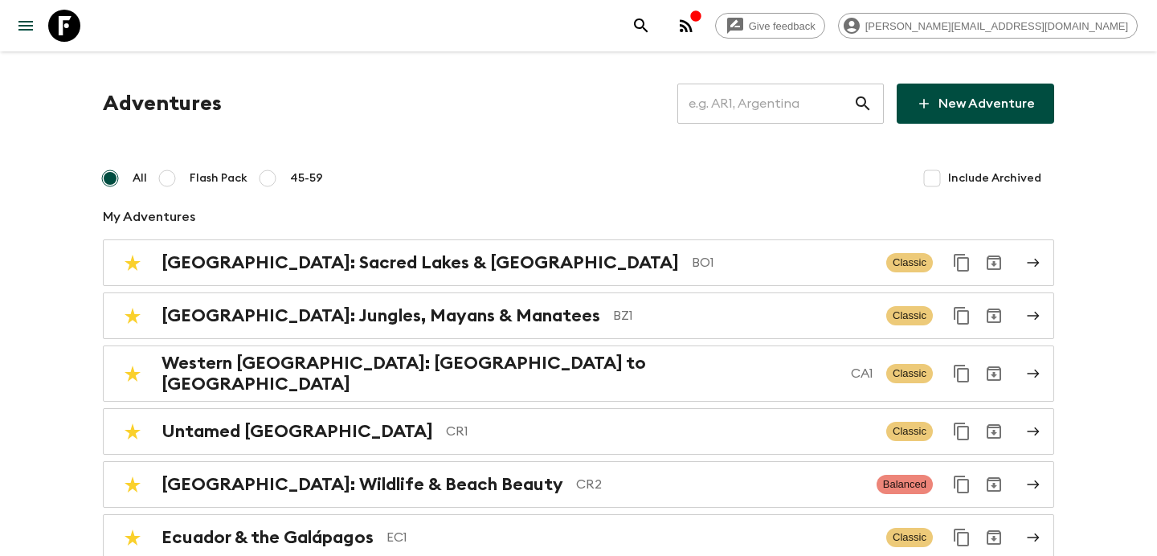
click at [792, 112] on input "text" at bounding box center [765, 103] width 176 height 45
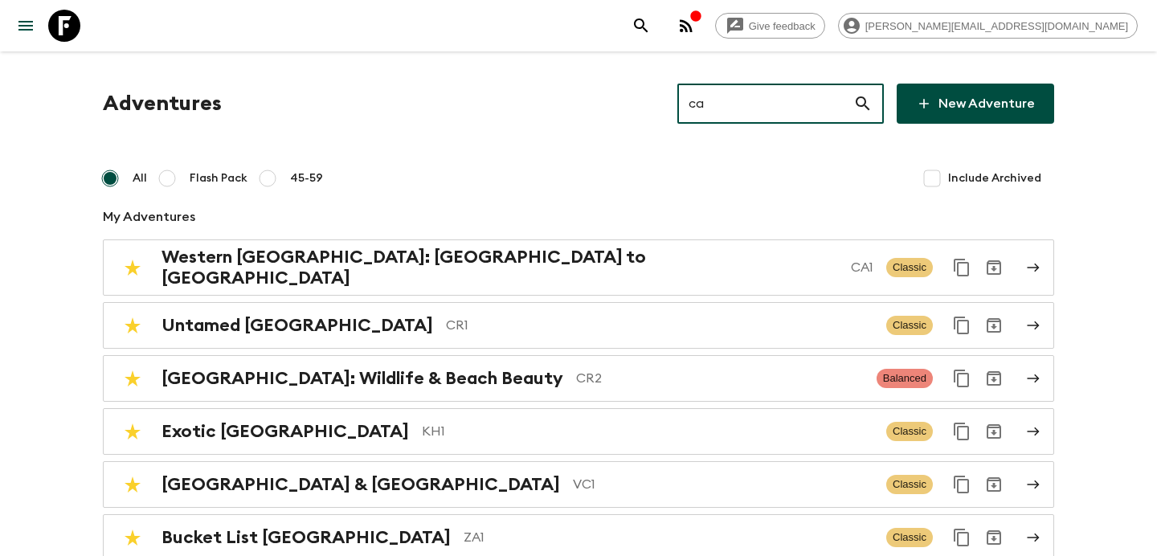
type input "ca1"
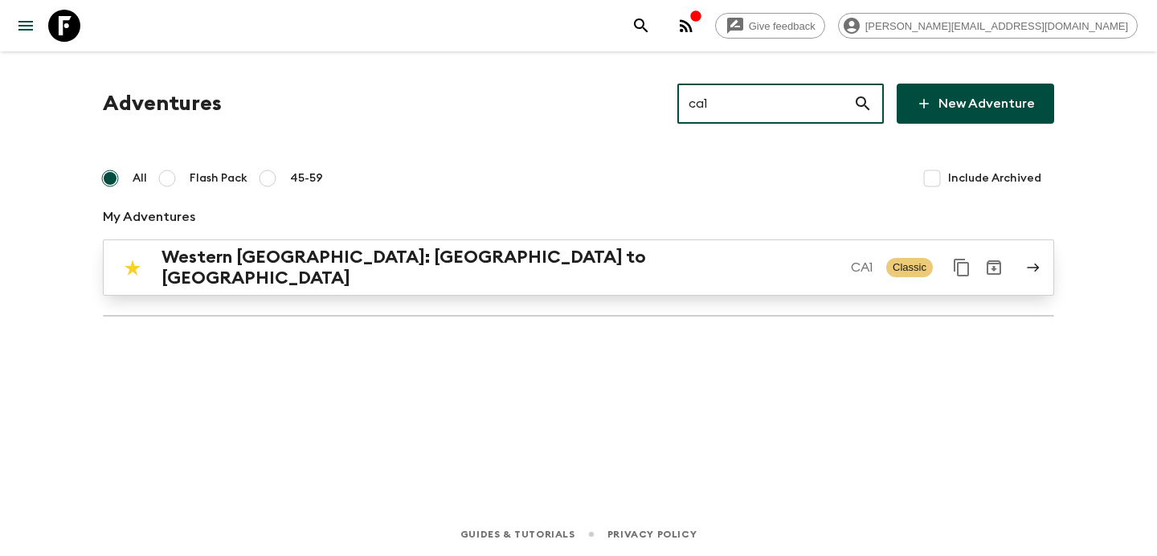
click at [737, 250] on div "[GEOGRAPHIC_DATA]: [GEOGRAPHIC_DATA] to [GEOGRAPHIC_DATA] [GEOGRAPHIC_DATA] Cla…" at bounding box center [546, 268] width 861 height 42
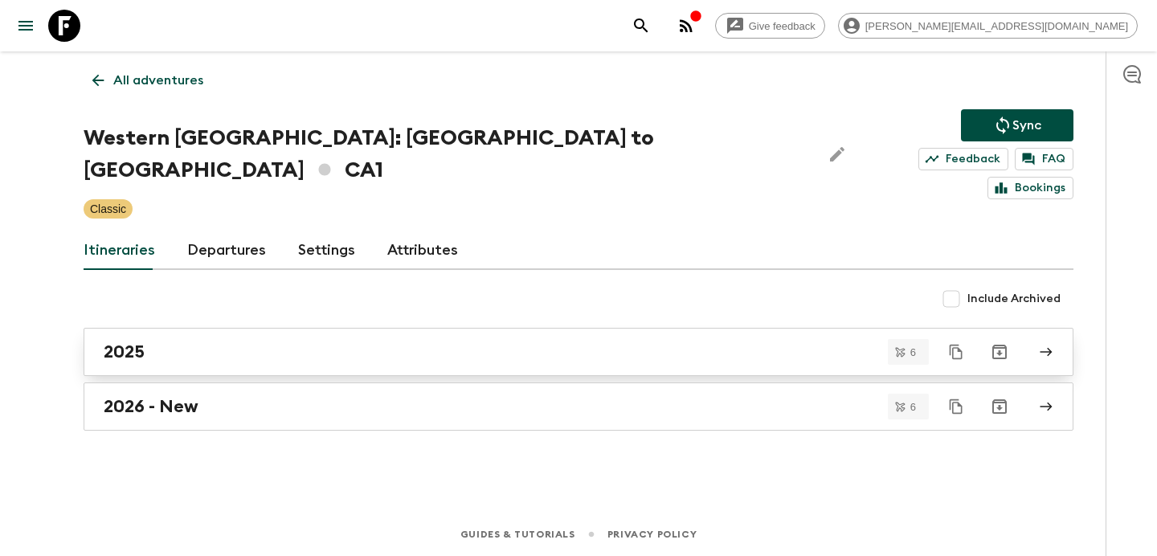
click at [728, 341] on div "2025" at bounding box center [563, 351] width 919 height 21
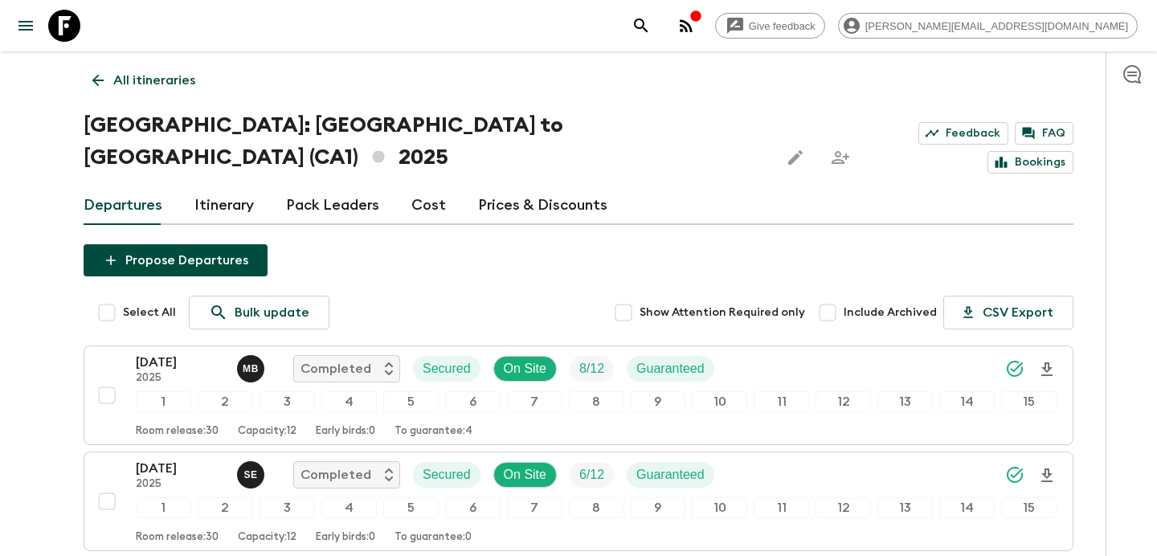
click at [149, 72] on p "All itineraries" at bounding box center [154, 80] width 82 height 19
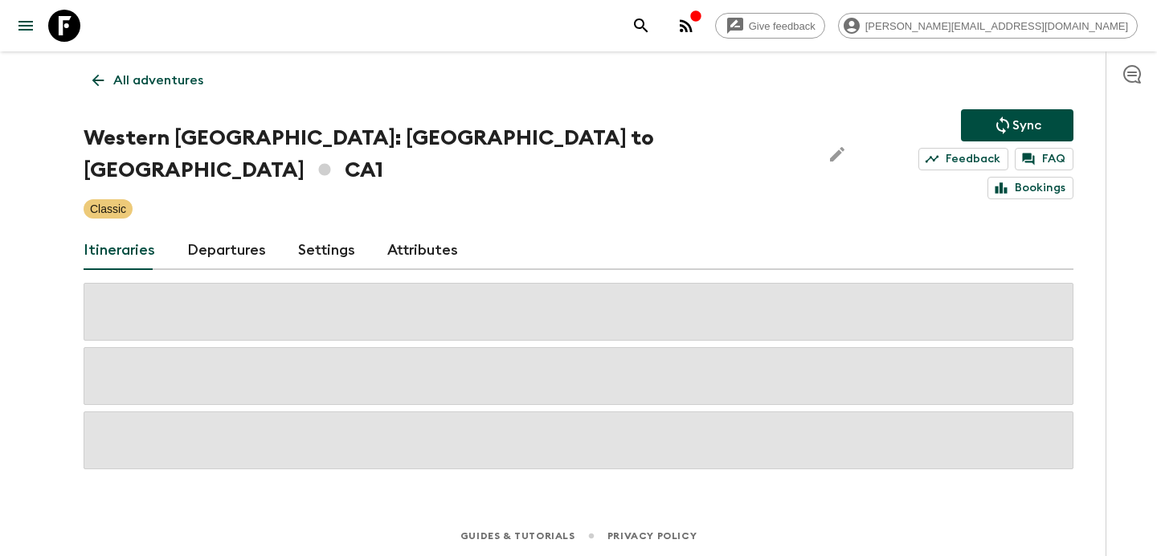
click at [189, 86] on p "All adventures" at bounding box center [158, 80] width 90 height 19
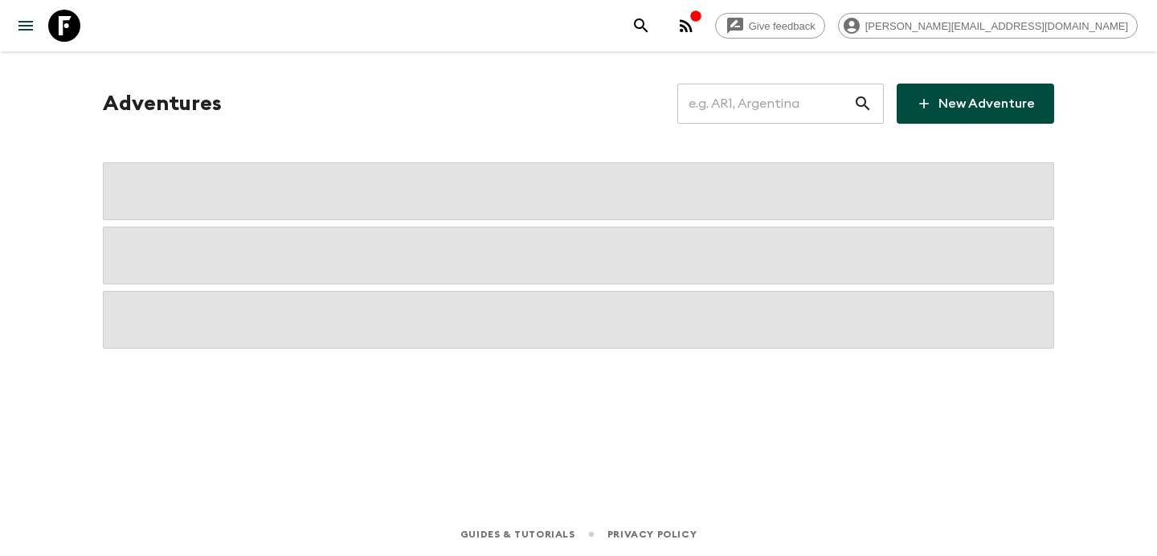
click at [828, 104] on input "text" at bounding box center [765, 103] width 176 height 45
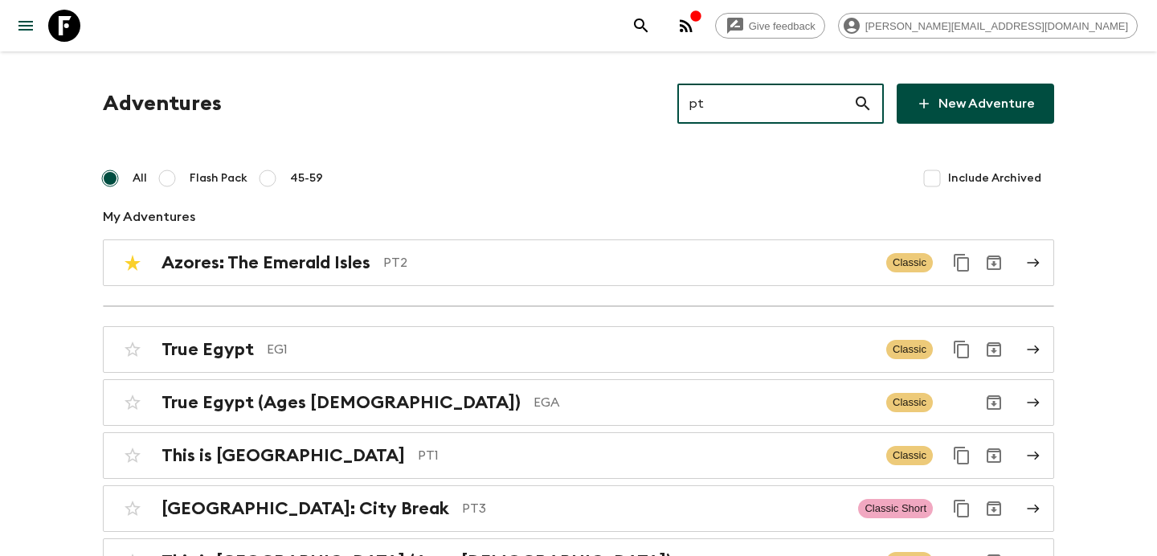
type input "pt3"
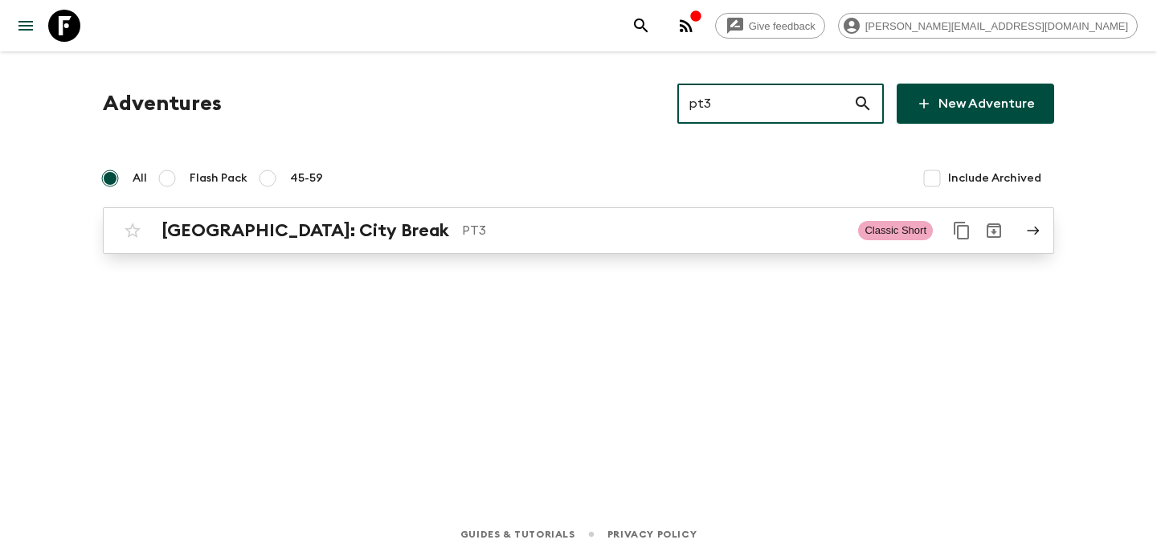
click at [785, 231] on p "PT3" at bounding box center [653, 230] width 383 height 19
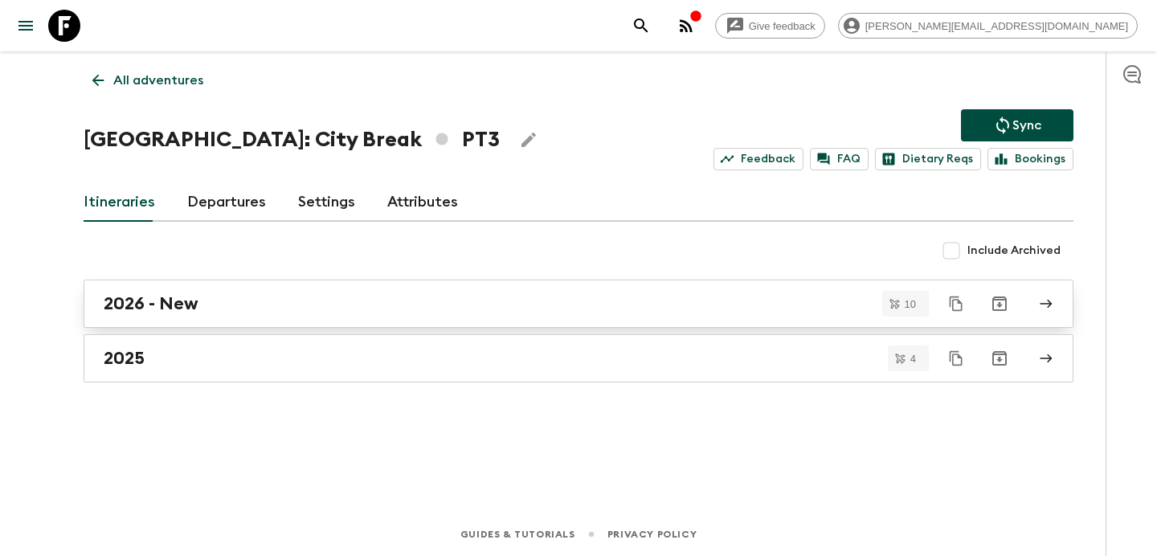
click at [748, 303] on div "2026 - New" at bounding box center [563, 303] width 919 height 21
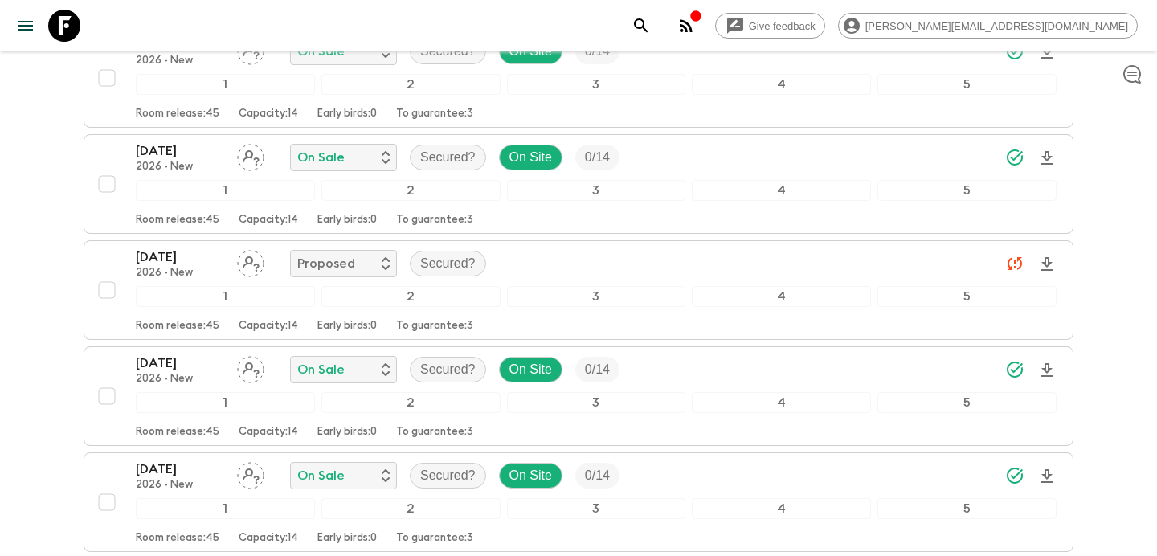
scroll to position [958, 0]
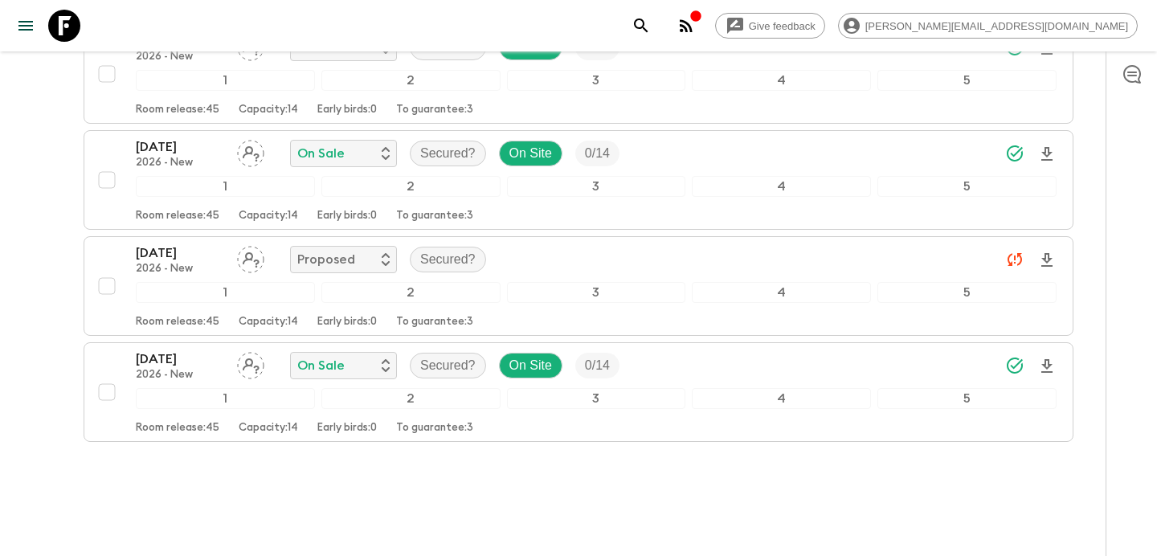
click at [702, 36] on button "button" at bounding box center [686, 26] width 32 height 32
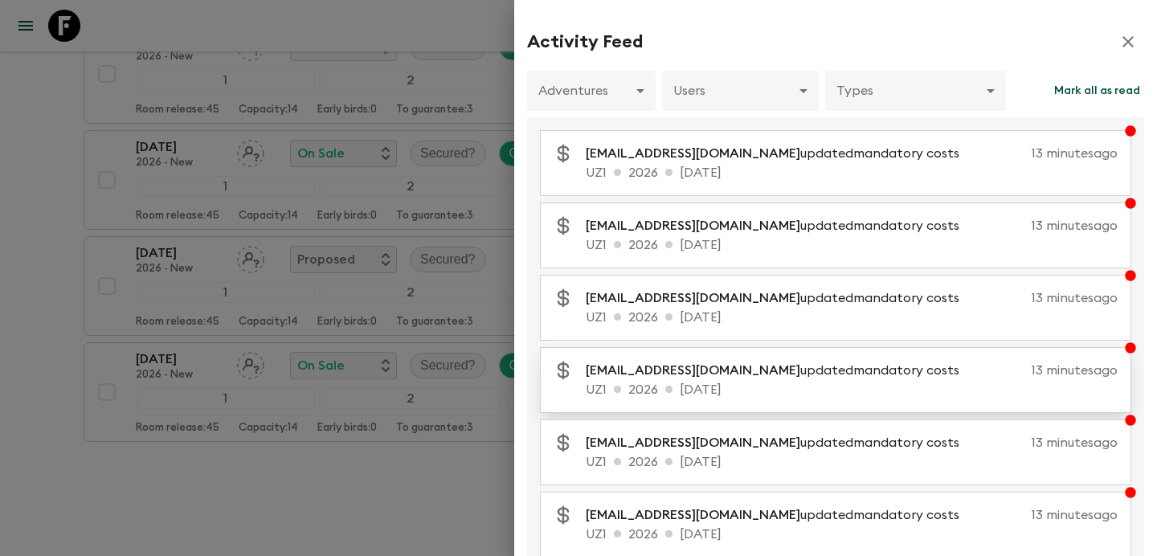
scroll to position [329, 0]
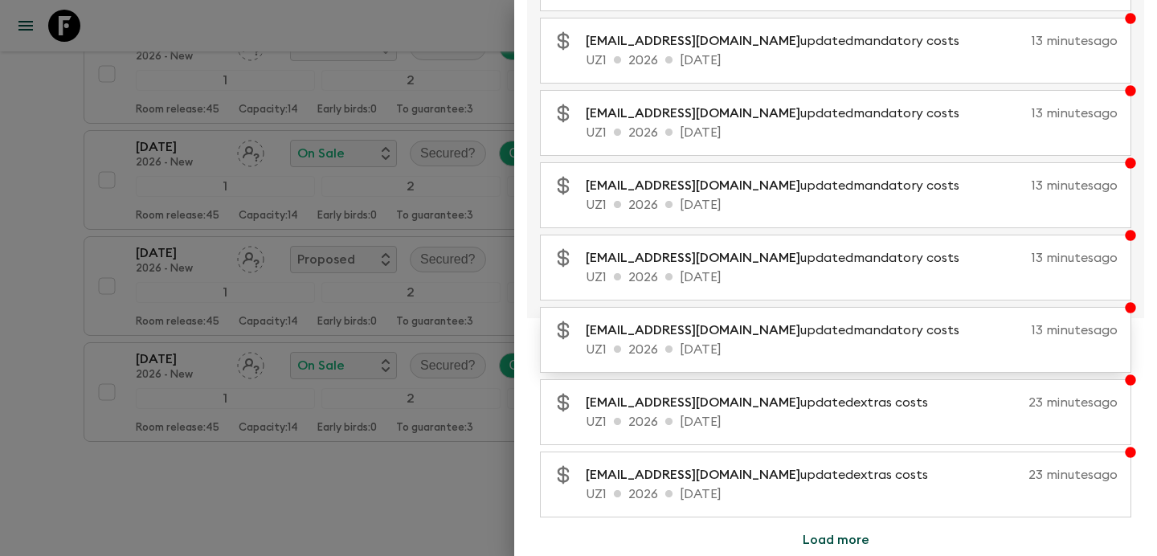
click at [664, 360] on div "[EMAIL_ADDRESS][DOMAIN_NAME] updated mandatory costs 13 minutes ago UZ1 2026 [D…" at bounding box center [835, 340] width 591 height 66
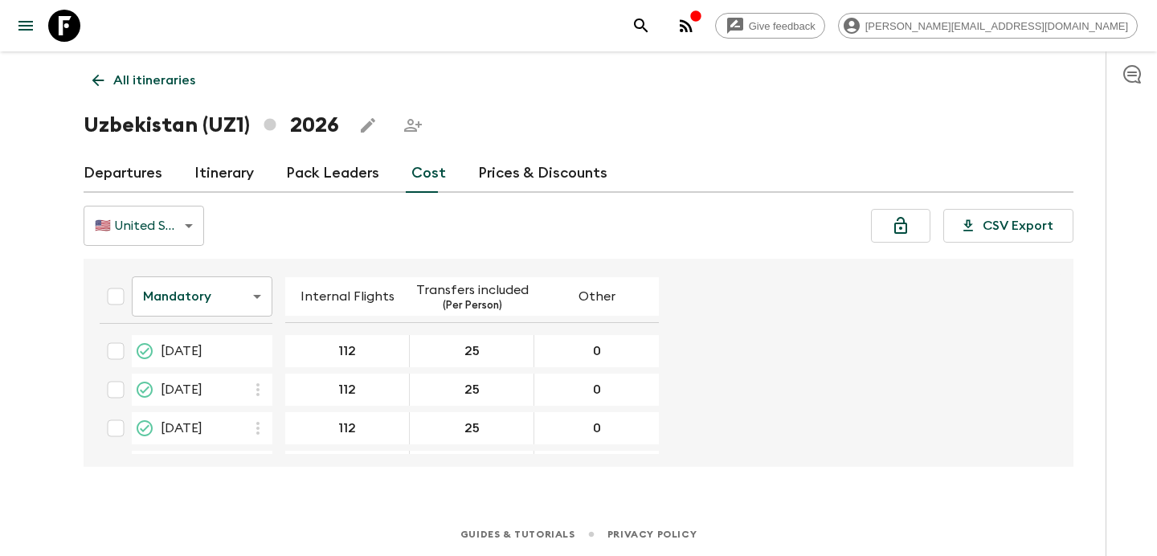
click at [186, 63] on div "All itineraries [GEOGRAPHIC_DATA] (UZ1) 2026 Departures Itinerary Pack Leaders …" at bounding box center [578, 259] width 1028 height 416
click at [175, 81] on p "All itineraries" at bounding box center [154, 80] width 82 height 19
